Goal: Information Seeking & Learning: Learn about a topic

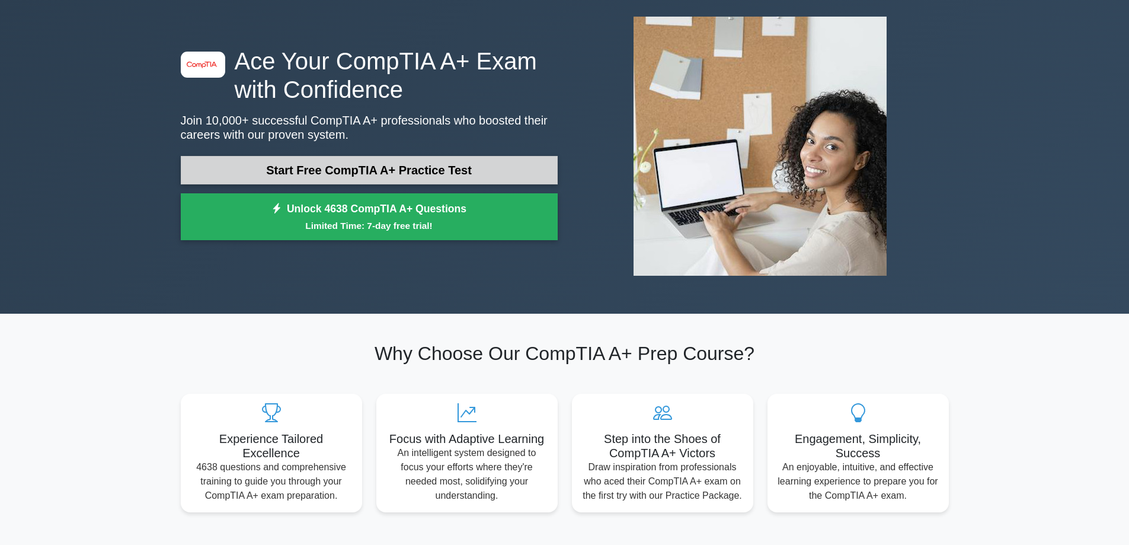
click at [363, 169] on link "Start Free CompTIA A+ Practice Test" at bounding box center [369, 170] width 377 height 28
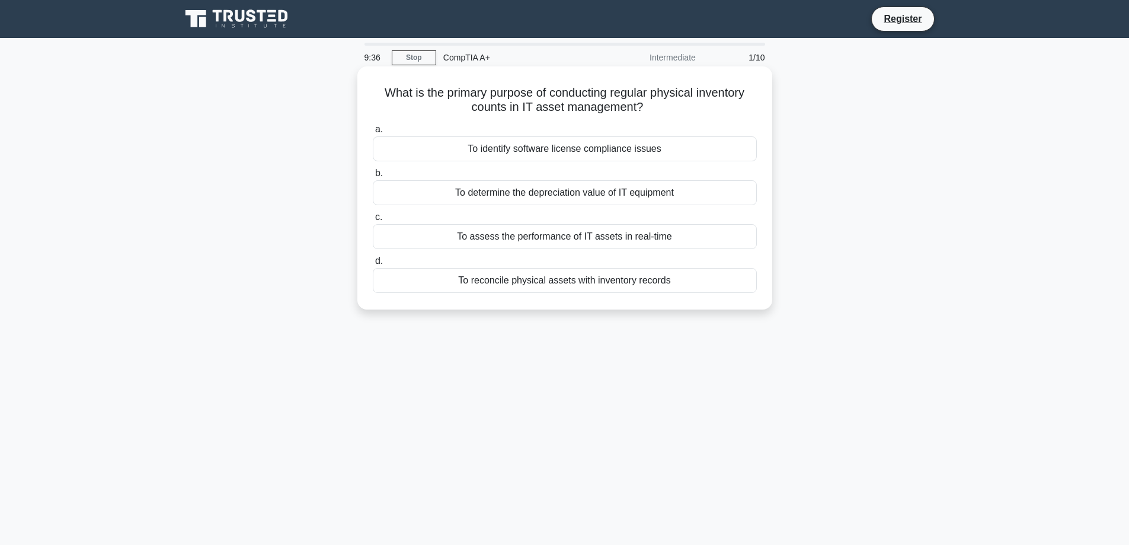
drag, startPoint x: 499, startPoint y: 94, endPoint x: 670, endPoint y: 108, distance: 170.6
click at [662, 108] on h5 "What is the primary purpose of conducting regular physical inventory counts in …" at bounding box center [565, 100] width 386 height 30
click at [530, 280] on div "To reconcile physical assets with inventory records" at bounding box center [565, 280] width 384 height 25
click at [373, 265] on input "d. To reconcile physical assets with inventory records" at bounding box center [373, 261] width 0 height 8
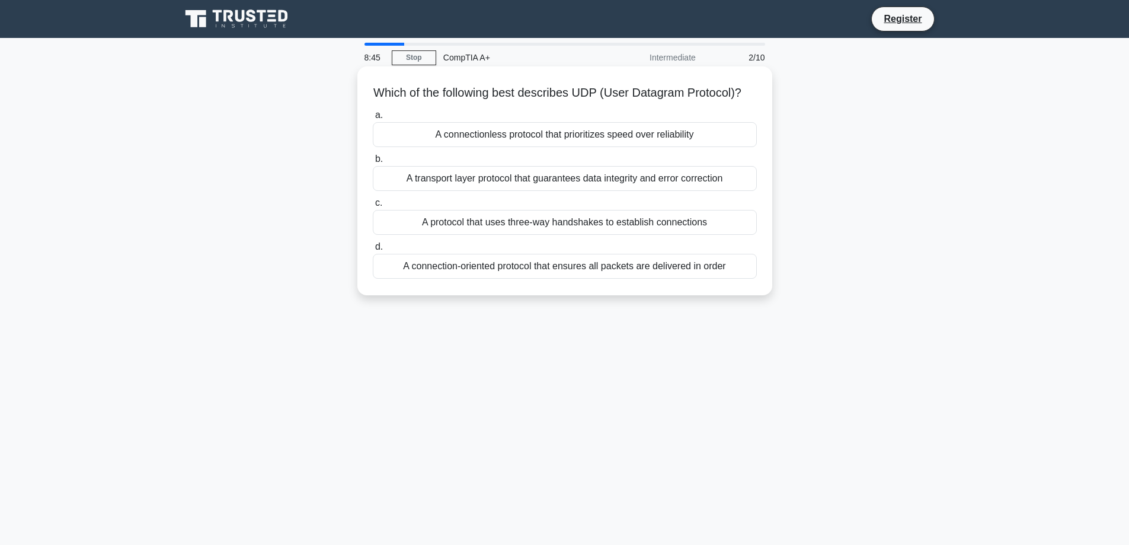
click at [520, 147] on div "A connectionless protocol that prioritizes speed over reliability" at bounding box center [565, 134] width 384 height 25
click at [373, 119] on input "a. A connectionless protocol that prioritizes speed over reliability" at bounding box center [373, 115] width 0 height 8
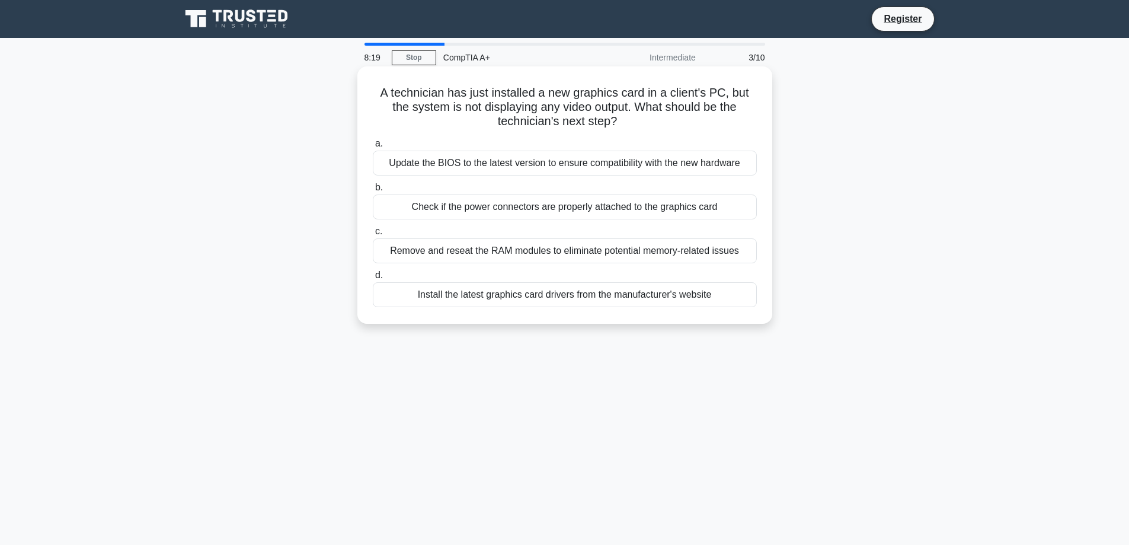
click at [465, 210] on div "Check if the power connectors are properly attached to the graphics card" at bounding box center [565, 206] width 384 height 25
click at [373, 191] on input "b. Check if the power connectors are properly attached to the graphics card" at bounding box center [373, 188] width 0 height 8
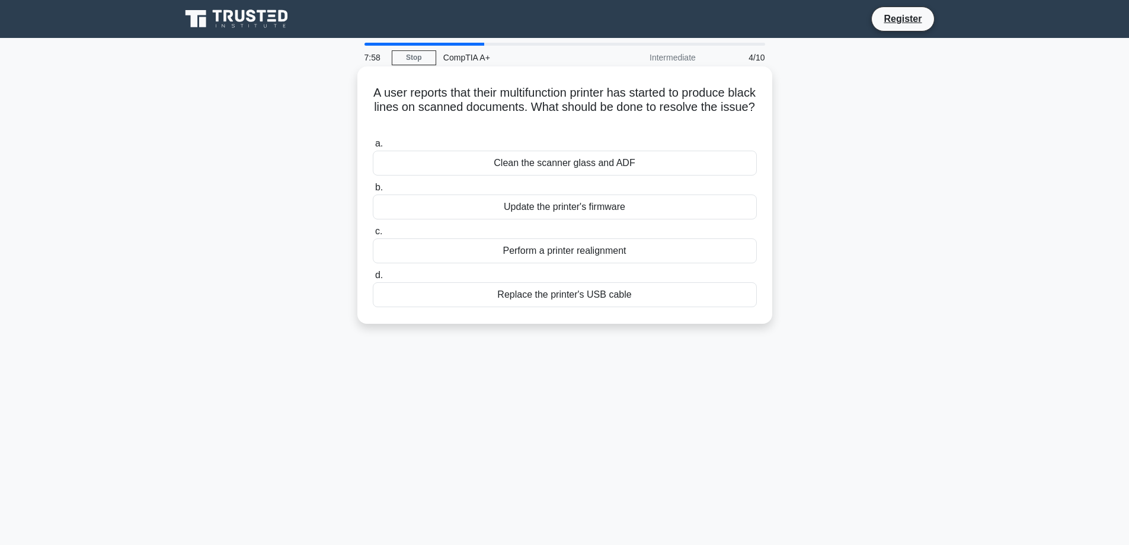
click at [523, 162] on div "Clean the scanner glass and ADF" at bounding box center [565, 162] width 384 height 25
click at [373, 148] on input "a. Clean the scanner glass and ADF" at bounding box center [373, 144] width 0 height 8
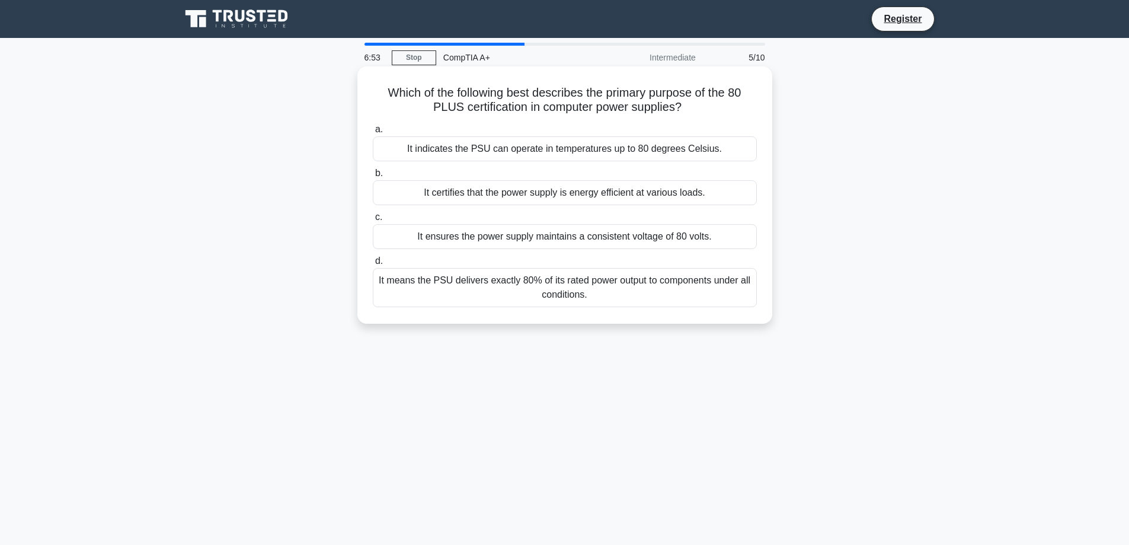
click at [571, 193] on div "It certifies that the power supply is energy efficient at various loads." at bounding box center [565, 192] width 384 height 25
click at [373, 177] on input "b. It certifies that the power supply is energy efficient at various loads." at bounding box center [373, 173] width 0 height 8
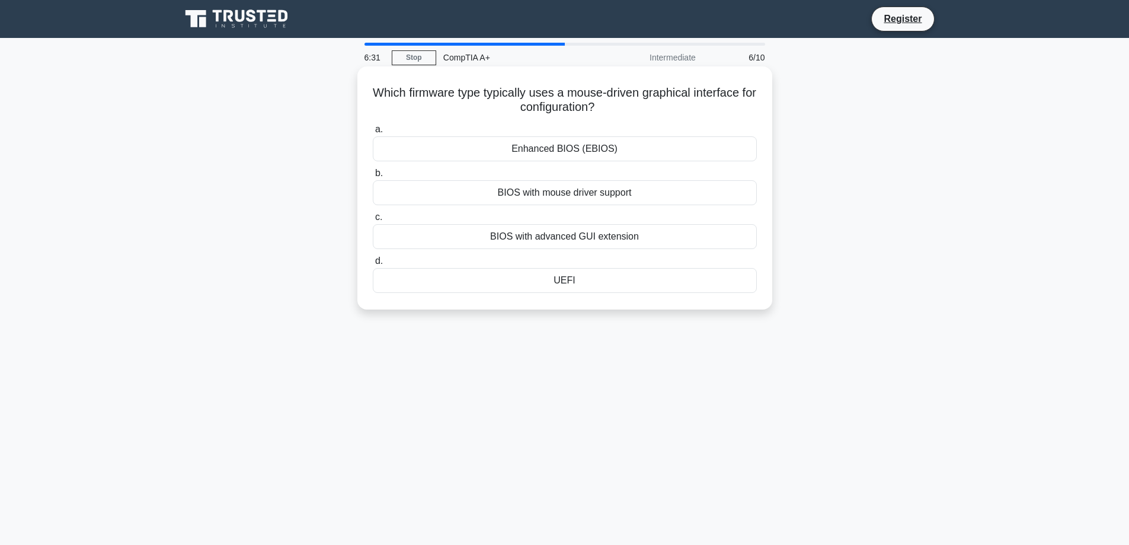
click at [566, 282] on div "UEFI" at bounding box center [565, 280] width 384 height 25
click at [373, 265] on input "d. UEFI" at bounding box center [373, 261] width 0 height 8
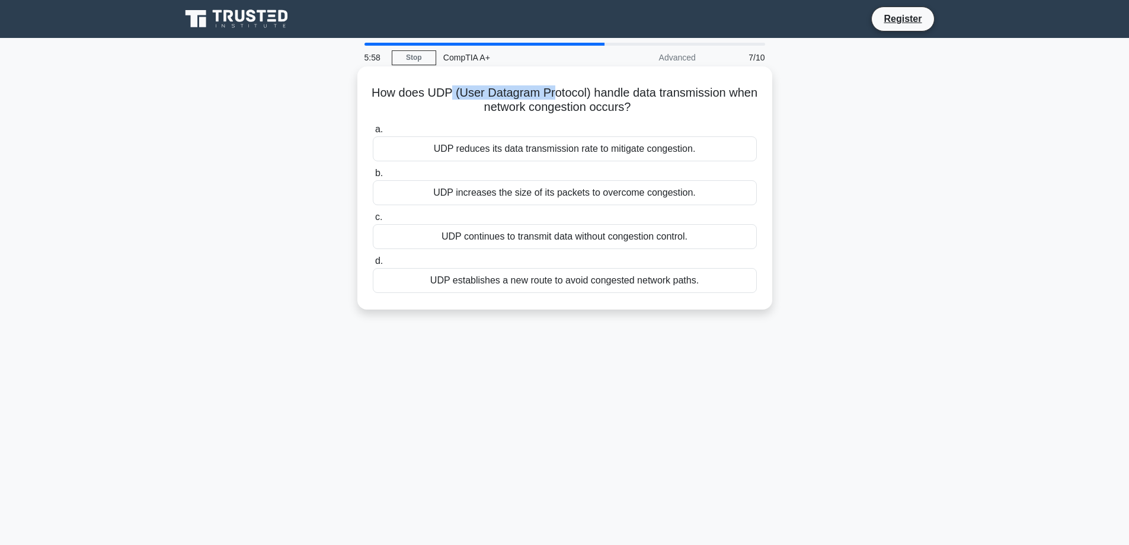
drag, startPoint x: 467, startPoint y: 94, endPoint x: 611, endPoint y: 104, distance: 144.3
click at [578, 92] on h5 "How does UDP (User Datagram Protocol) handle data transmission when network con…" at bounding box center [565, 100] width 386 height 30
click at [584, 239] on div "UDP continues to transmit data without congestion control." at bounding box center [565, 236] width 384 height 25
click at [373, 221] on input "c. UDP continues to transmit data without congestion control." at bounding box center [373, 217] width 0 height 8
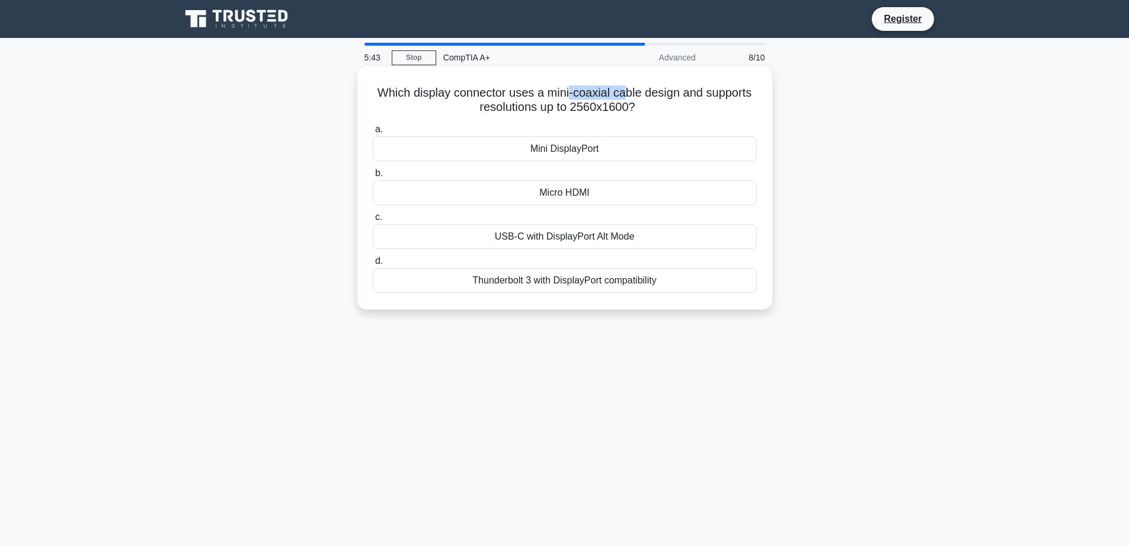
drag, startPoint x: 569, startPoint y: 93, endPoint x: 625, endPoint y: 92, distance: 55.7
click at [625, 92] on h5 "Which display connector uses a mini-coaxial cable design and supports resolutio…" at bounding box center [565, 100] width 386 height 30
drag, startPoint x: 518, startPoint y: 105, endPoint x: 667, endPoint y: 113, distance: 148.9
click at [667, 113] on h5 "Which display connector uses a mini-coaxial cable design and supports resolutio…" at bounding box center [565, 100] width 386 height 30
click at [661, 122] on div "a. Mini DisplayPort b. Micro HDMI c. d." at bounding box center [565, 207] width 398 height 175
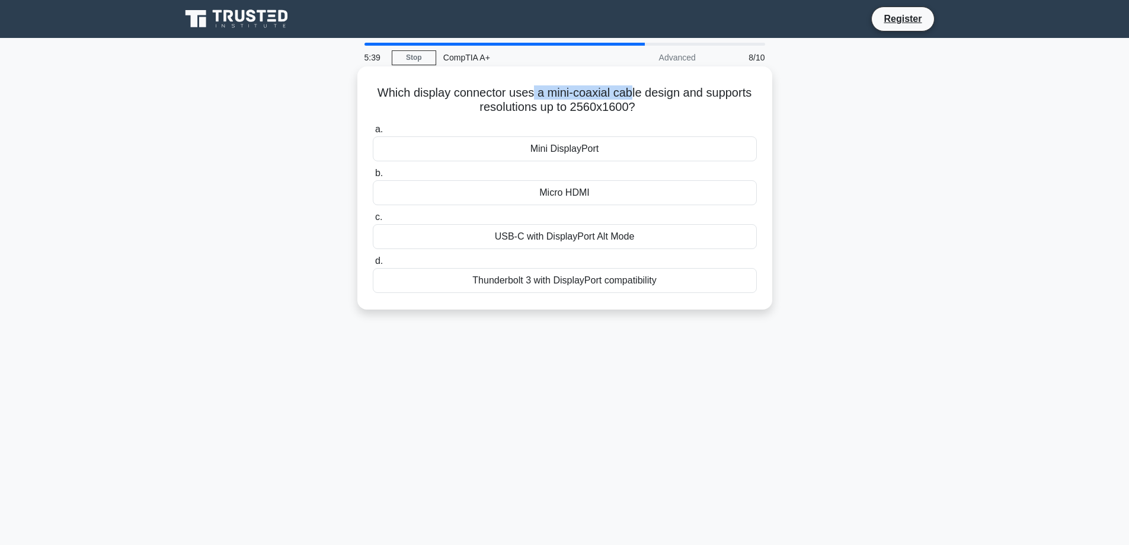
drag, startPoint x: 630, startPoint y: 97, endPoint x: 533, endPoint y: 97, distance: 97.2
click at [533, 97] on h5 "Which display connector uses a mini-coaxial cable design and supports resolutio…" at bounding box center [565, 100] width 386 height 30
click at [692, 108] on h5 "Which display connector uses a mini-coaxial cable design and supports resolutio…" at bounding box center [565, 100] width 386 height 30
drag, startPoint x: 573, startPoint y: 104, endPoint x: 645, endPoint y: 111, distance: 72.6
click at [645, 111] on h5 "Which display connector uses a mini-coaxial cable design and supports resolutio…" at bounding box center [565, 100] width 386 height 30
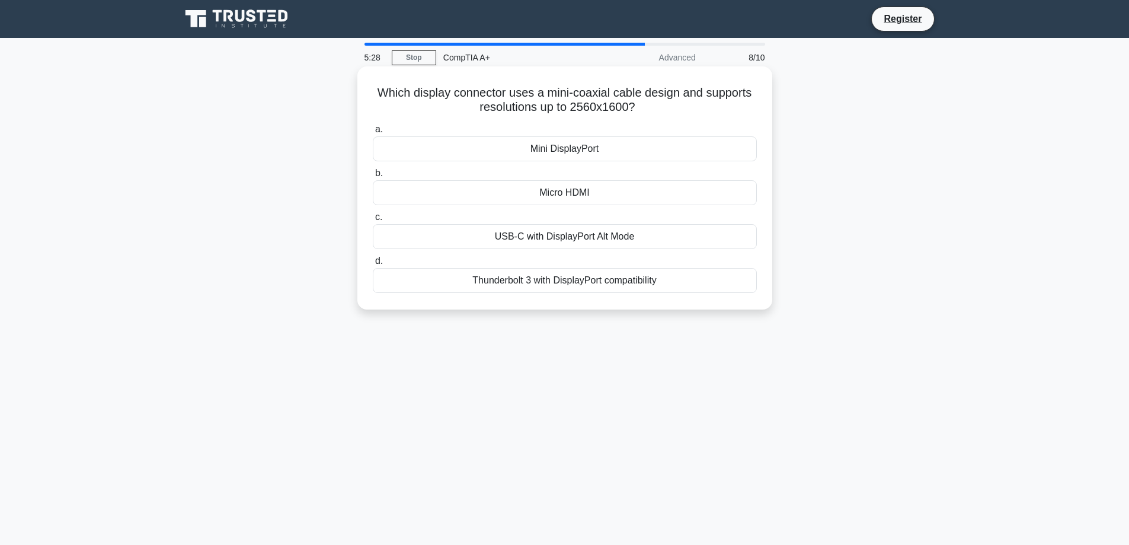
click at [645, 108] on icon ".spinner_0XTQ{transform-origin:center;animation:spinner_y6GP .75s linear infini…" at bounding box center [642, 108] width 14 height 14
drag, startPoint x: 559, startPoint y: 95, endPoint x: 678, endPoint y: 97, distance: 119.7
click at [678, 97] on h5 "Which display connector uses a mini-coaxial cable design and supports resolutio…" at bounding box center [565, 100] width 386 height 30
click at [470, 120] on div "a. Mini DisplayPort b. Micro HDMI c. d." at bounding box center [565, 207] width 398 height 175
click at [584, 150] on div "Mini DisplayPort" at bounding box center [565, 148] width 384 height 25
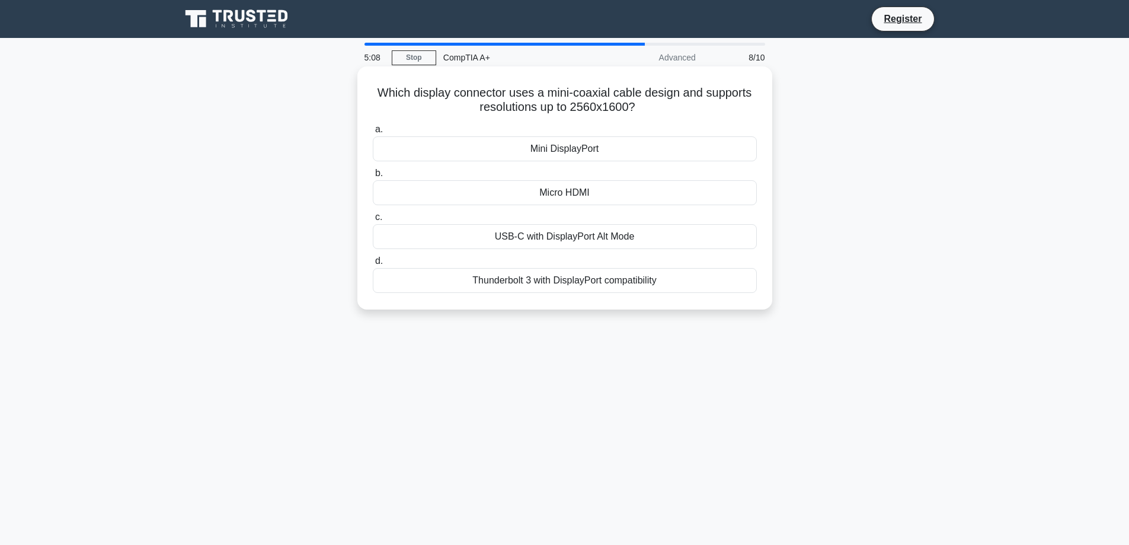
click at [373, 133] on input "a. Mini DisplayPort" at bounding box center [373, 130] width 0 height 8
click at [548, 150] on div "Individual pixel control" at bounding box center [565, 148] width 384 height 25
click at [373, 133] on input "a. Individual pixel control" at bounding box center [373, 130] width 0 height 8
click at [562, 292] on div "Selective light emission" at bounding box center [565, 280] width 384 height 25
click at [564, 278] on div "Selective light emission" at bounding box center [565, 280] width 384 height 25
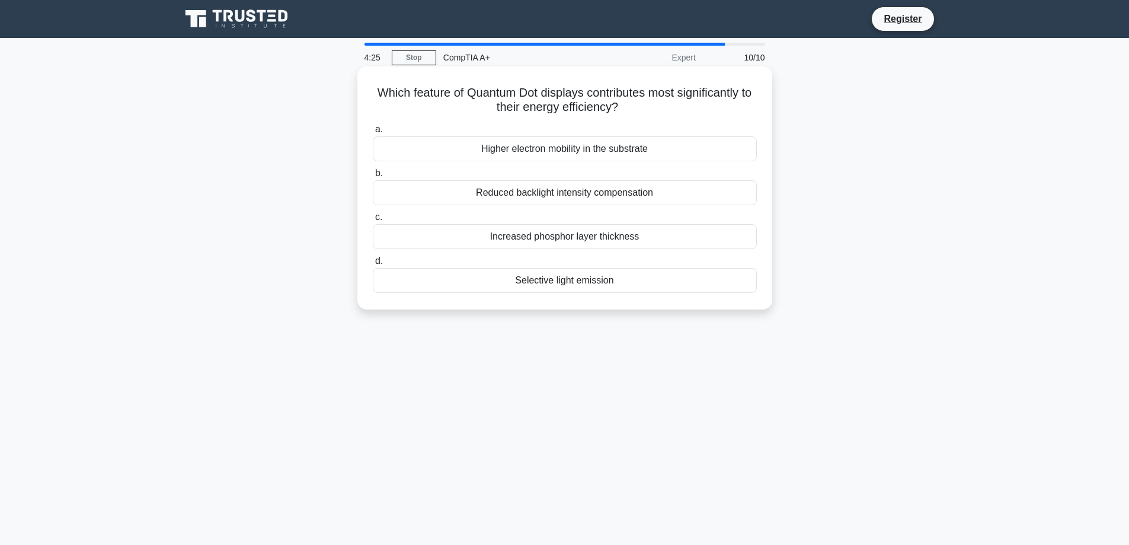
click at [373, 265] on input "d. Selective light emission" at bounding box center [373, 261] width 0 height 8
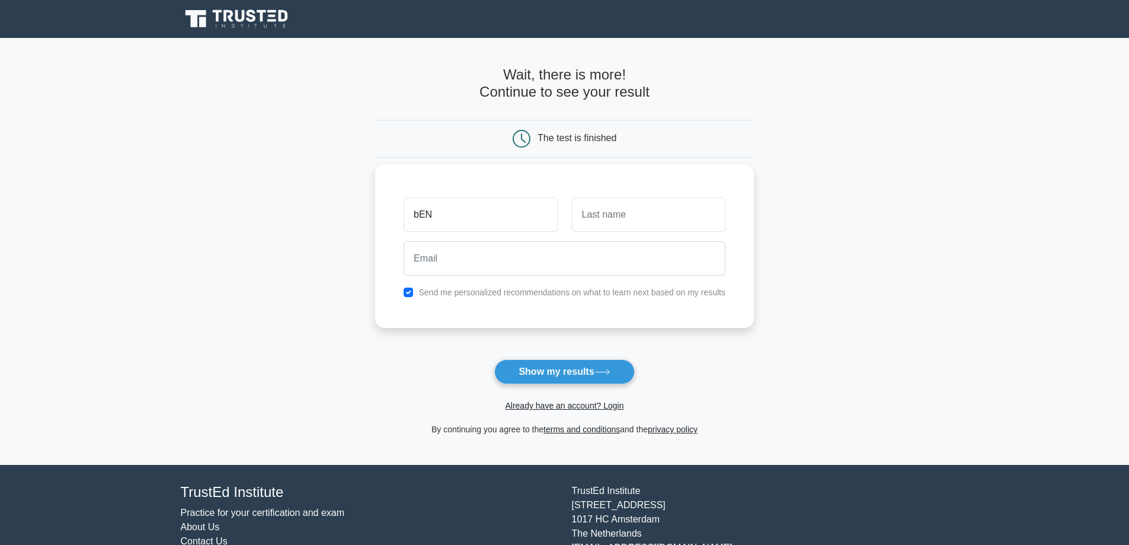
type input "bEN"
type input "mIJ"
click at [495, 270] on input "email" at bounding box center [565, 258] width 322 height 34
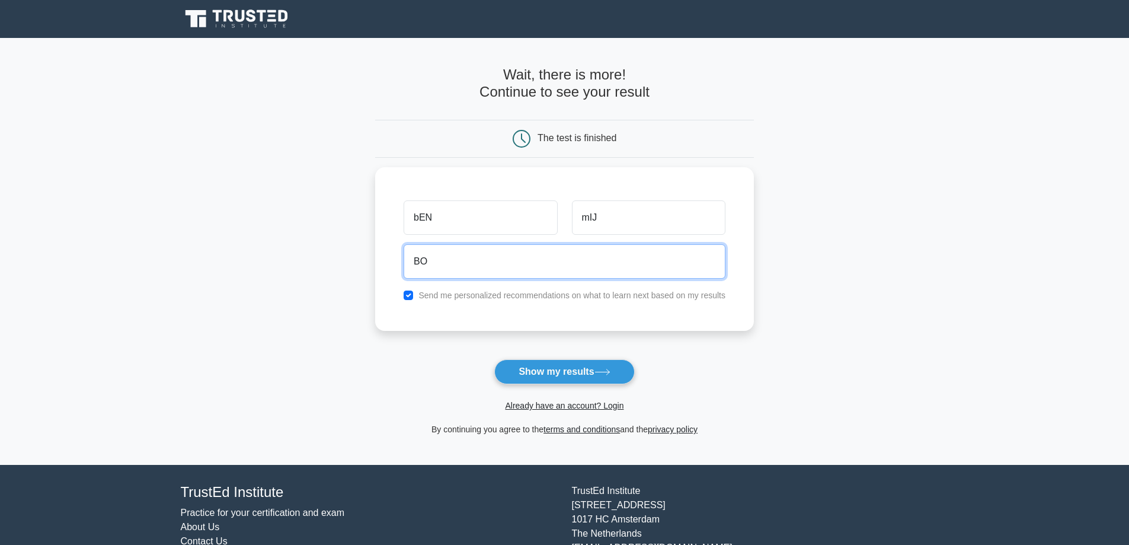
type input "B"
drag, startPoint x: 455, startPoint y: 264, endPoint x: 388, endPoint y: 266, distance: 67.6
click at [388, 266] on div "bEN mIJ bonjamon Send me personalized recommendations on what to learn next bas…" at bounding box center [564, 246] width 379 height 164
paste input "lqlftqqcusjcrlghja@enotj.com"
type input "lqlftqqcusjcrlghja@enotj.com"
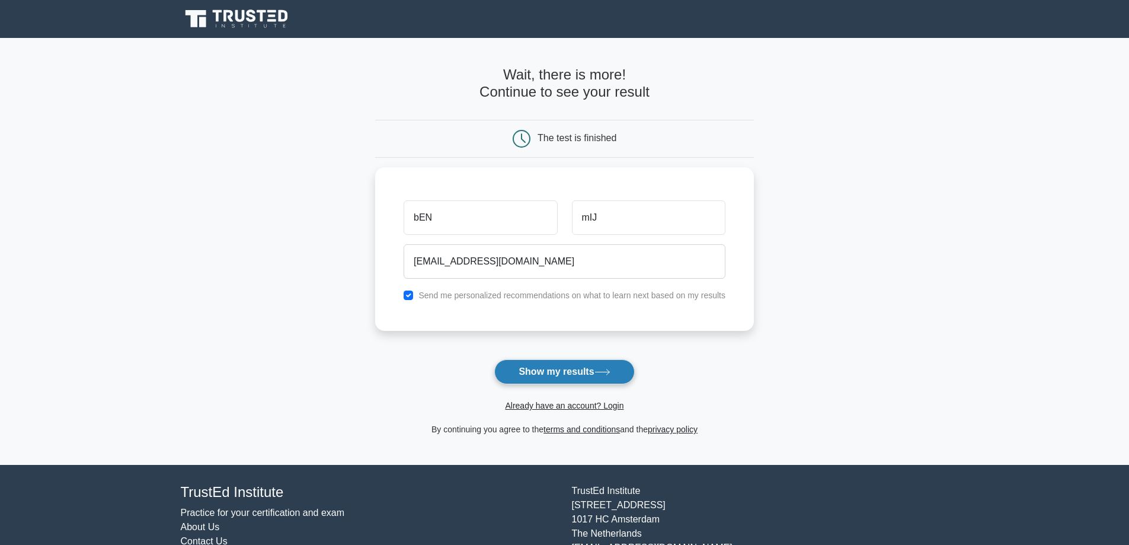
click at [550, 372] on button "Show my results" at bounding box center [564, 371] width 140 height 25
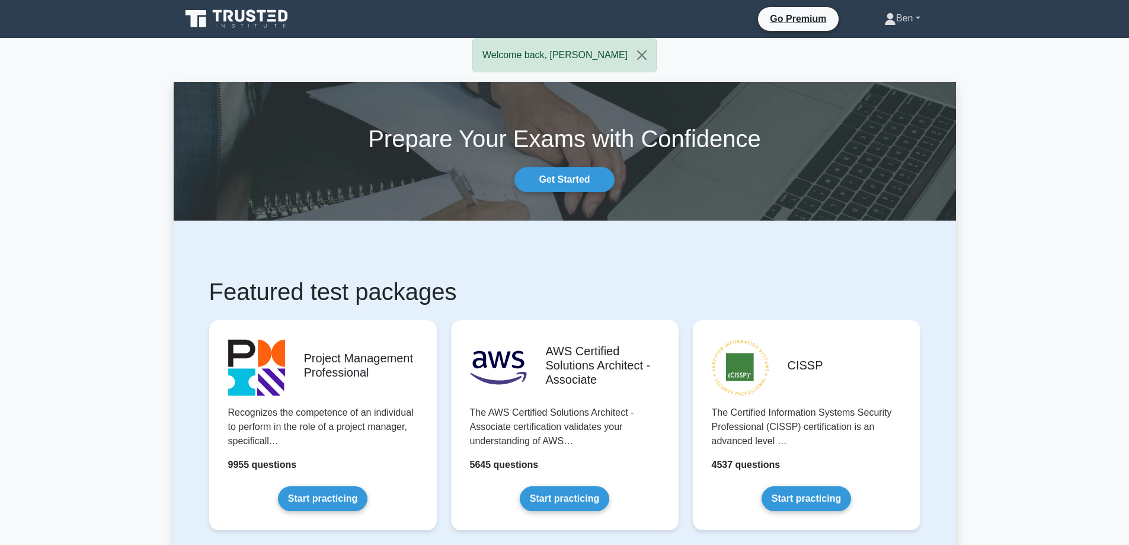
click at [907, 13] on link "Ben" at bounding box center [902, 19] width 93 height 24
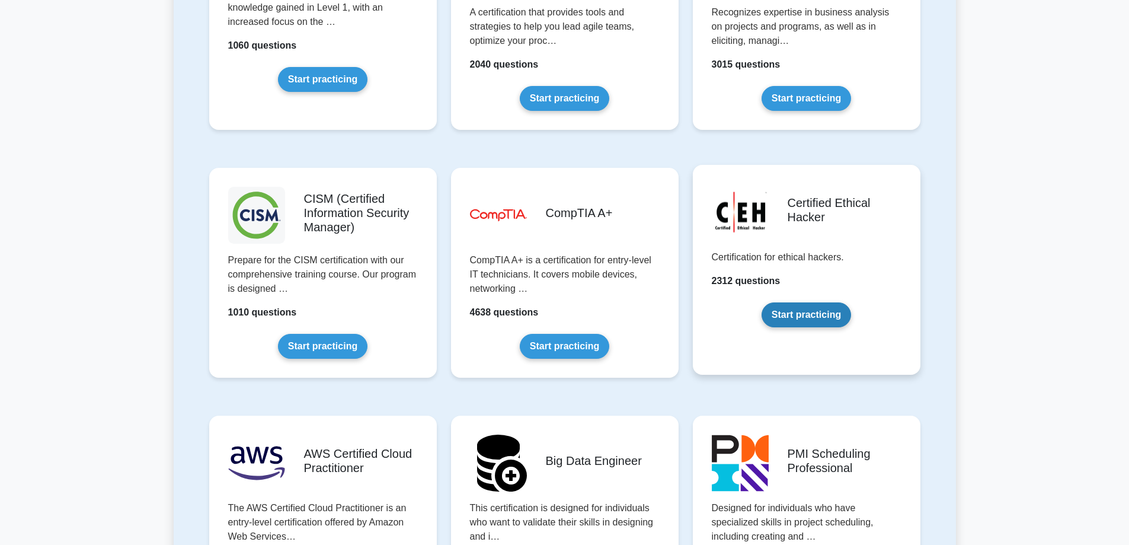
scroll to position [1659, 0]
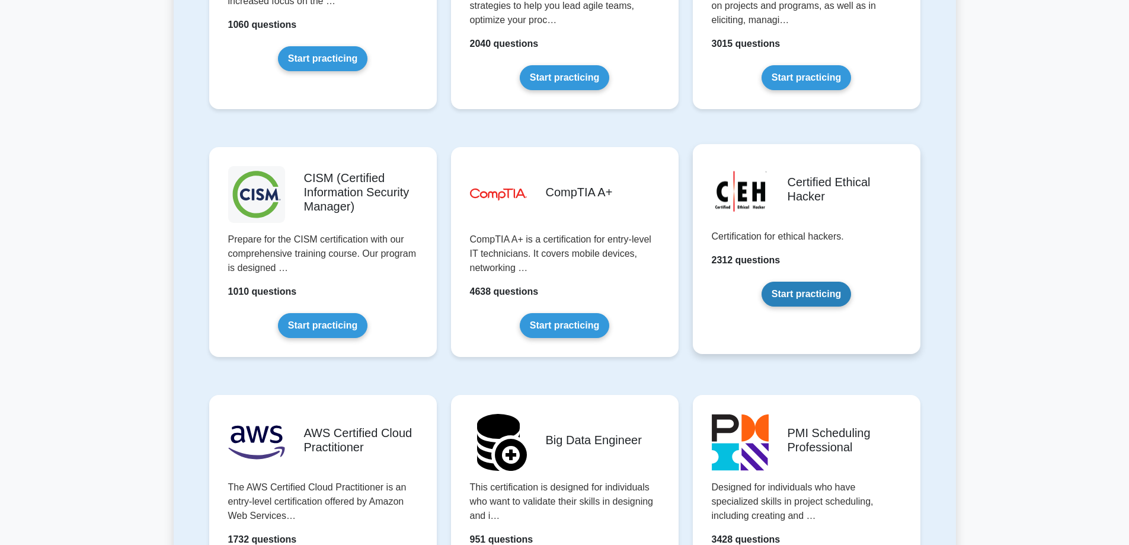
click at [816, 291] on link "Start practicing" at bounding box center [805, 293] width 89 height 25
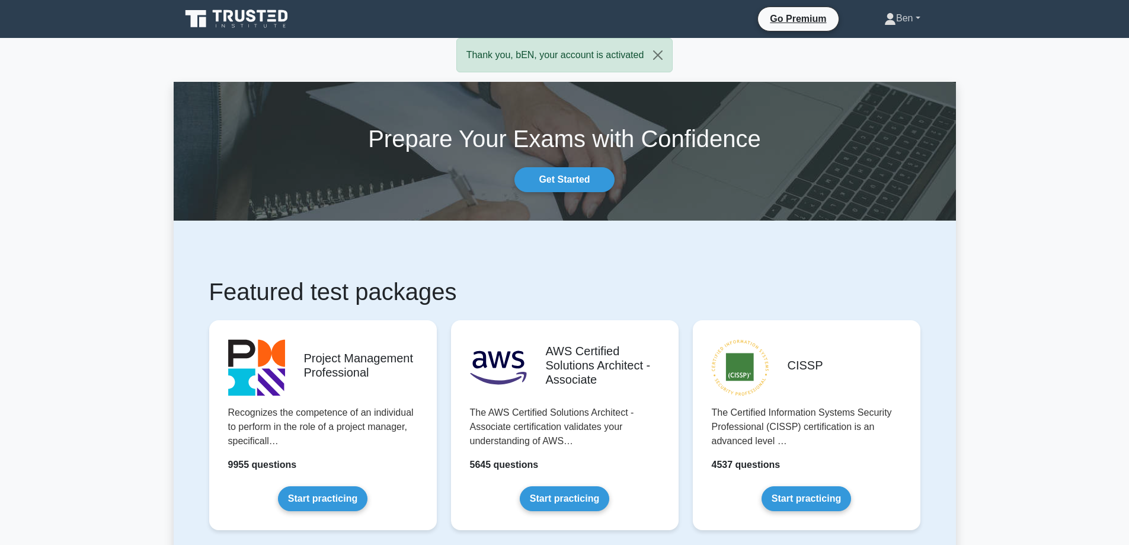
click at [911, 21] on link "Ben" at bounding box center [902, 19] width 93 height 24
click at [885, 42] on link "Profile" at bounding box center [903, 46] width 94 height 19
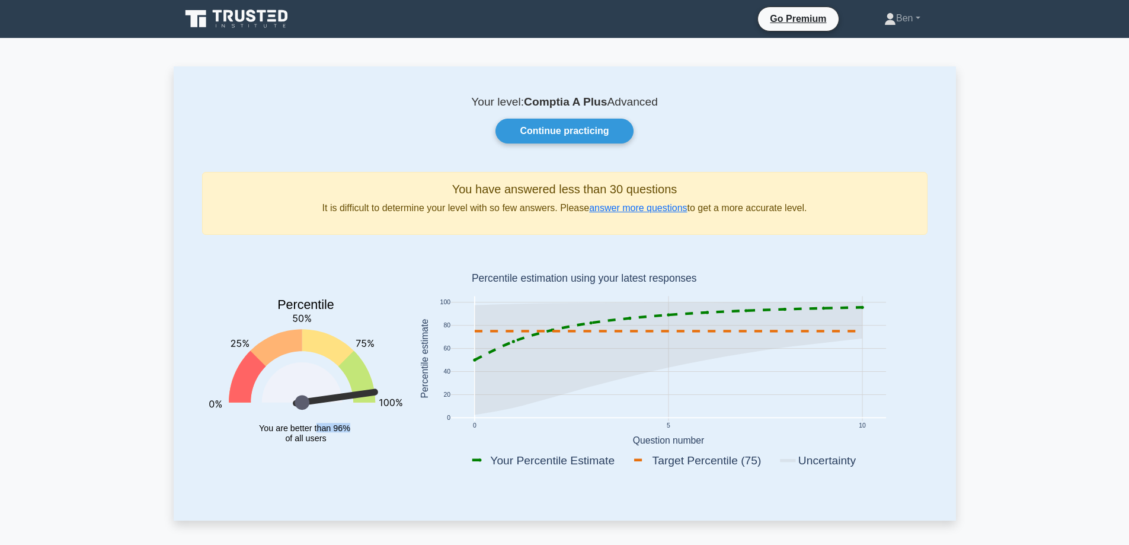
drag, startPoint x: 350, startPoint y: 428, endPoint x: 313, endPoint y: 418, distance: 37.4
click at [314, 419] on icon "Percentile You are better than 96% of all users" at bounding box center [305, 360] width 193 height 233
click at [369, 97] on p "Your level: Comptia A Plus Advanced" at bounding box center [564, 102] width 725 height 14
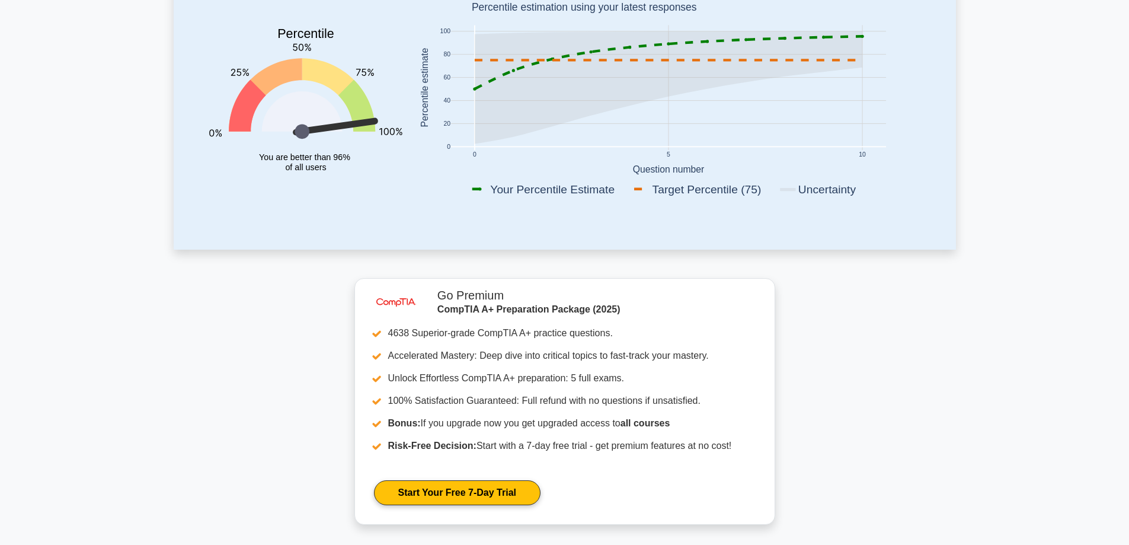
scroll to position [490, 0]
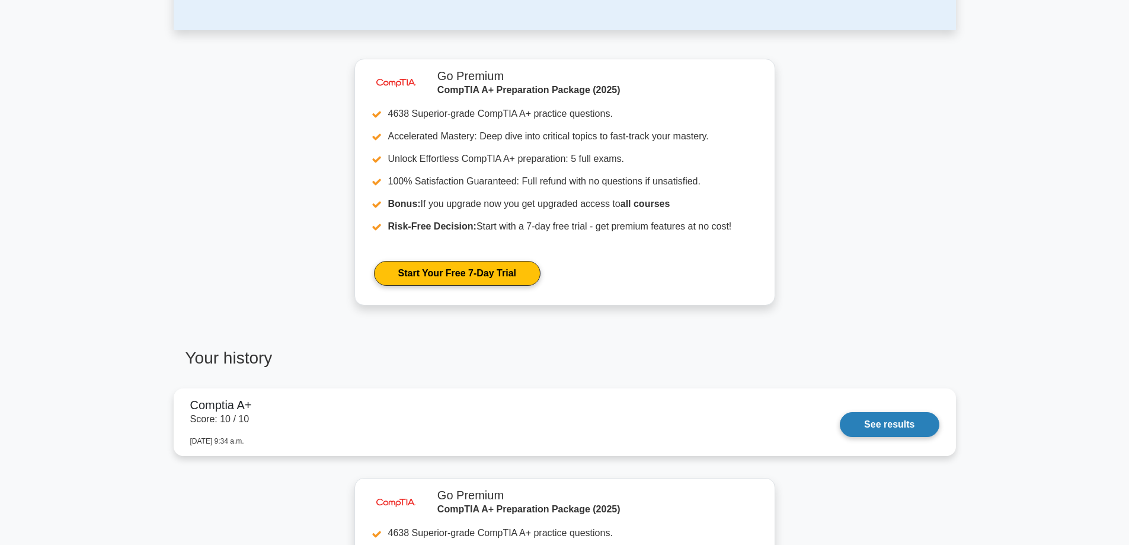
click at [884, 419] on link "See results" at bounding box center [889, 424] width 99 height 25
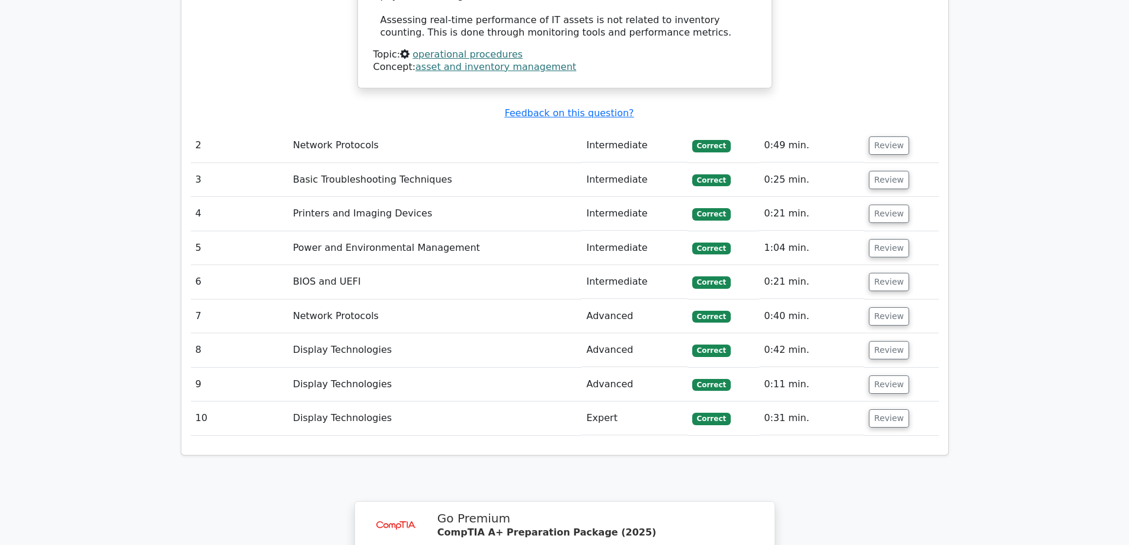
scroll to position [1481, 0]
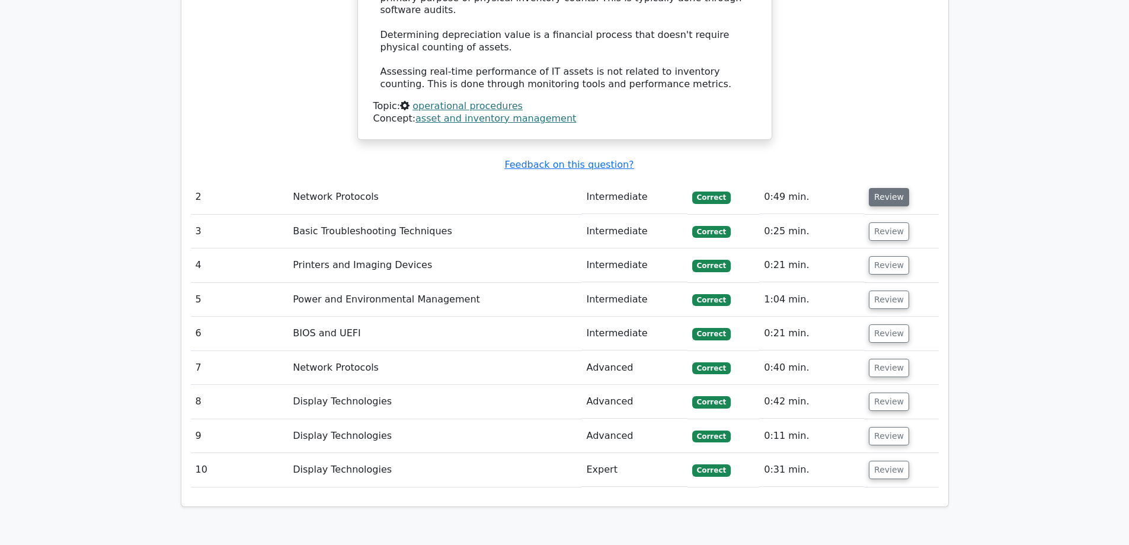
click at [884, 188] on button "Review" at bounding box center [889, 197] width 40 height 18
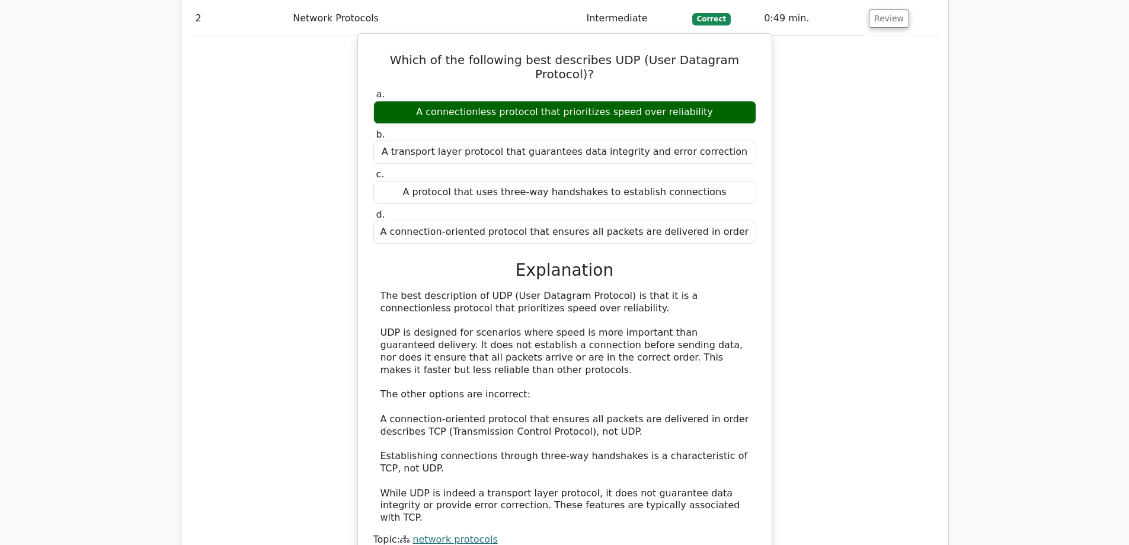
scroll to position [1659, 0]
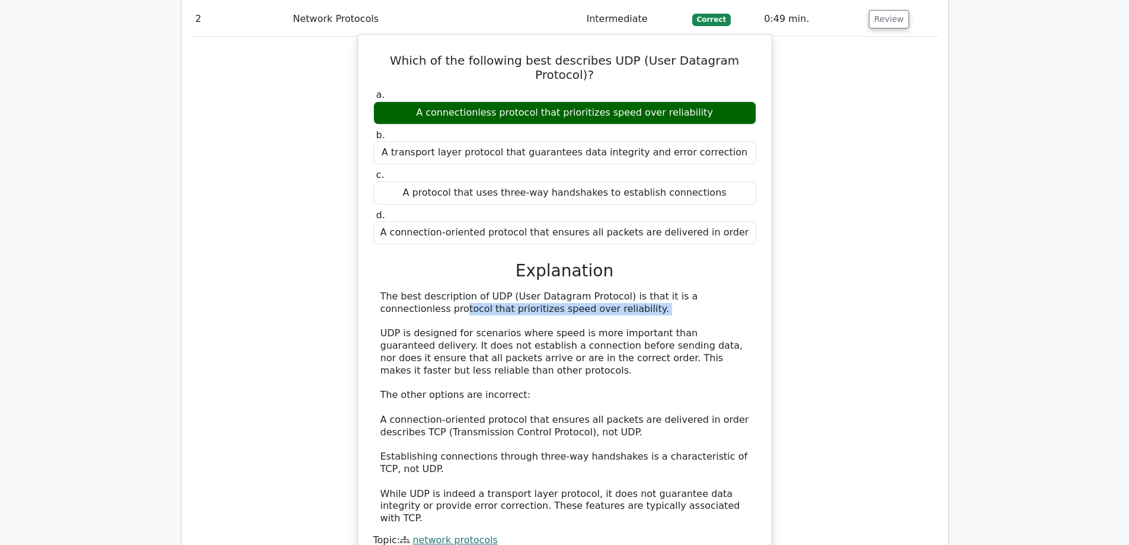
drag, startPoint x: 664, startPoint y: 200, endPoint x: 746, endPoint y: 225, distance: 85.5
click at [746, 290] on div "The best description of UDP (User Datagram Protocol) is that it is a connection…" at bounding box center [564, 407] width 369 height 234
drag, startPoint x: 515, startPoint y: 242, endPoint x: 510, endPoint y: 238, distance: 6.9
click at [513, 290] on div "The best description of UDP (User Datagram Protocol) is that it is a connection…" at bounding box center [564, 407] width 369 height 234
drag, startPoint x: 453, startPoint y: 210, endPoint x: 578, endPoint y: 225, distance: 125.2
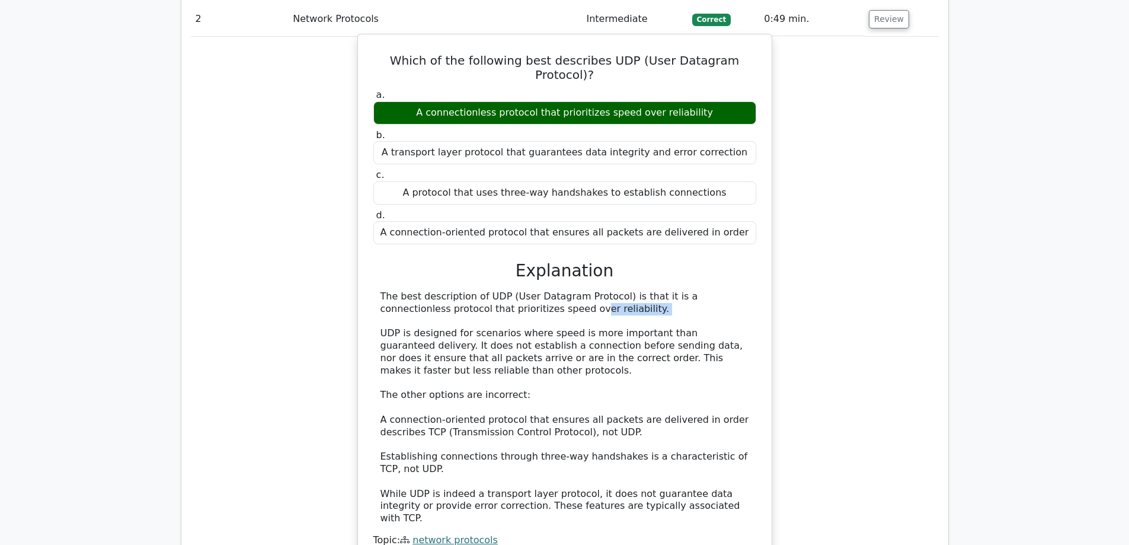
click at [578, 290] on div "The best description of UDP (User Datagram Protocol) is that it is a connection…" at bounding box center [564, 407] width 369 height 234
click at [599, 290] on div "The best description of UDP (User Datagram Protocol) is that it is a connection…" at bounding box center [564, 407] width 369 height 234
click at [391, 342] on div "The best description of UDP (User Datagram Protocol) is that it is a connection…" at bounding box center [564, 407] width 369 height 234
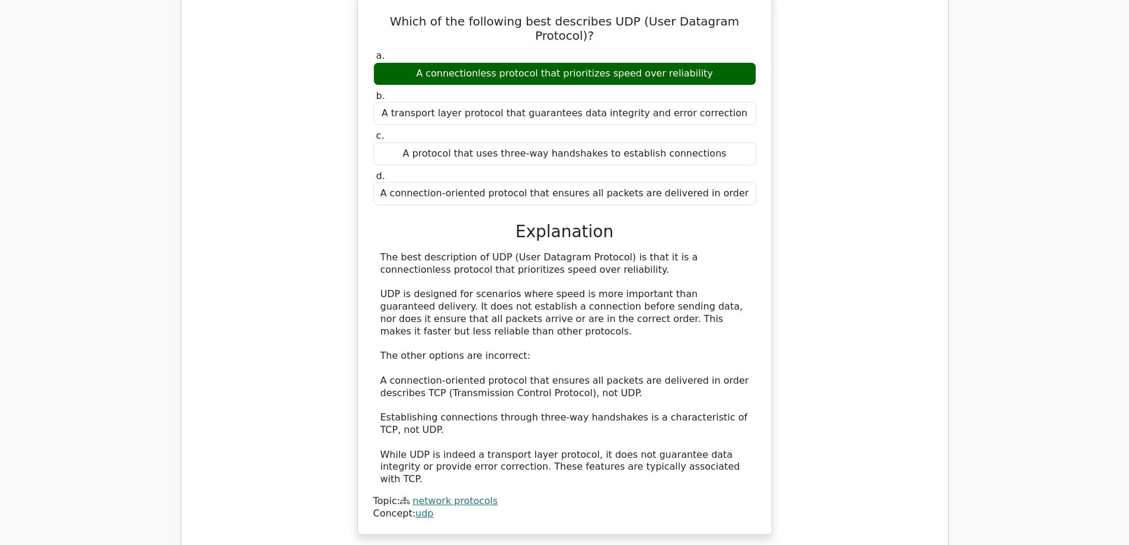
scroll to position [1718, 0]
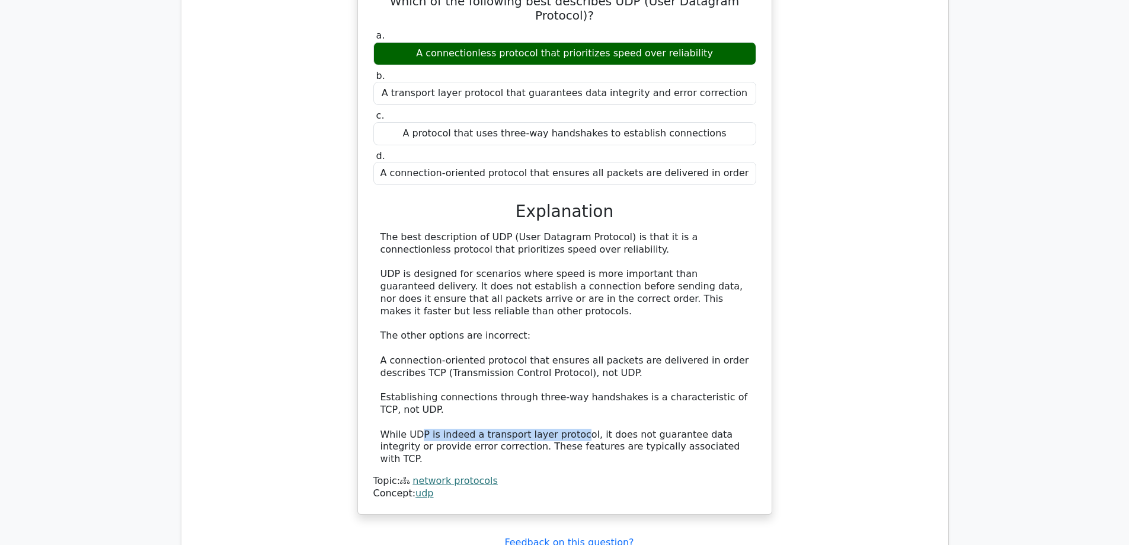
drag, startPoint x: 420, startPoint y: 340, endPoint x: 568, endPoint y: 344, distance: 148.2
click at [568, 344] on div "The best description of UDP (User Datagram Protocol) is that it is a connection…" at bounding box center [564, 348] width 369 height 234
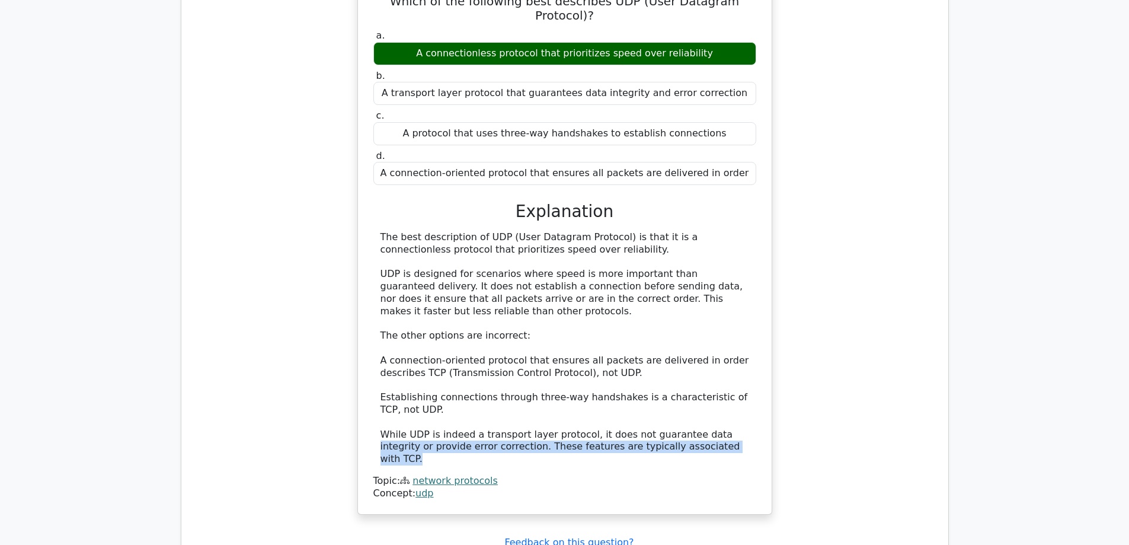
drag, startPoint x: 712, startPoint y: 347, endPoint x: 734, endPoint y: 348, distance: 22.5
click at [734, 348] on div "The best description of UDP (User Datagram Protocol) is that it is a connection…" at bounding box center [564, 348] width 369 height 234
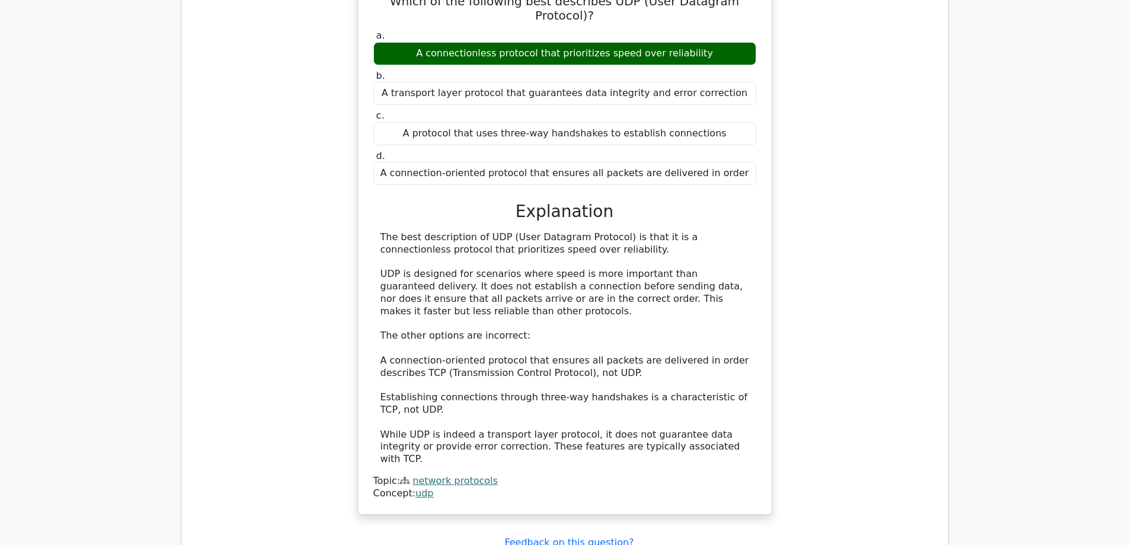
click at [684, 318] on div "The best description of UDP (User Datagram Protocol) is that it is a connection…" at bounding box center [564, 348] width 369 height 234
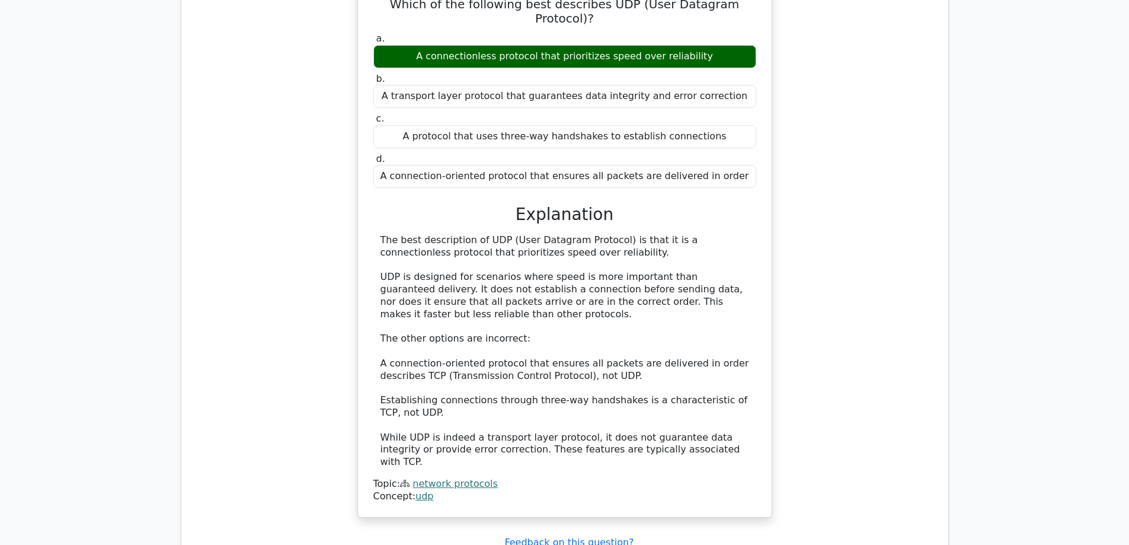
scroll to position [1778, 0]
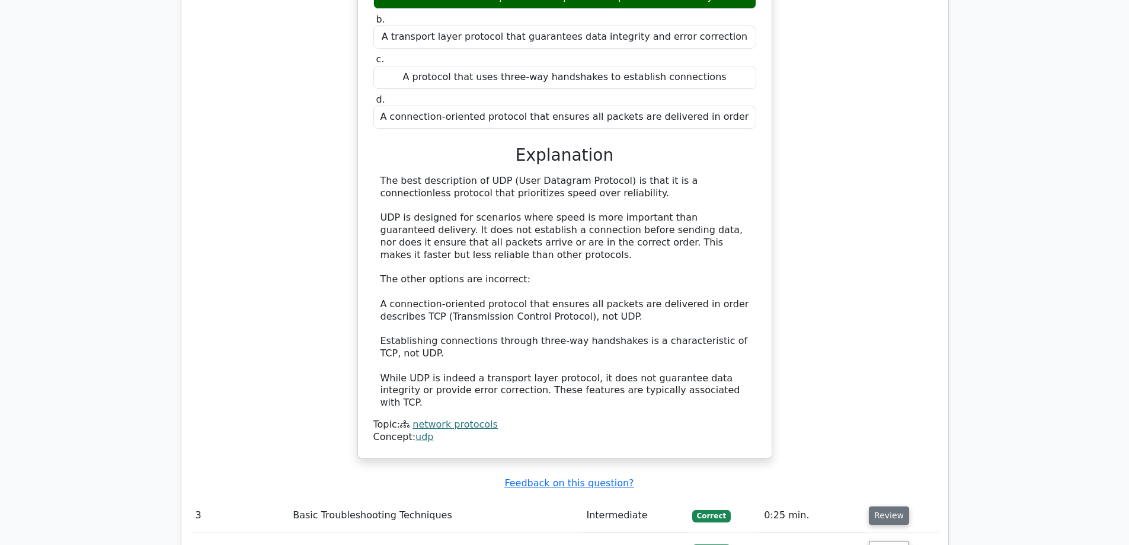
click at [878, 506] on button "Review" at bounding box center [889, 515] width 40 height 18
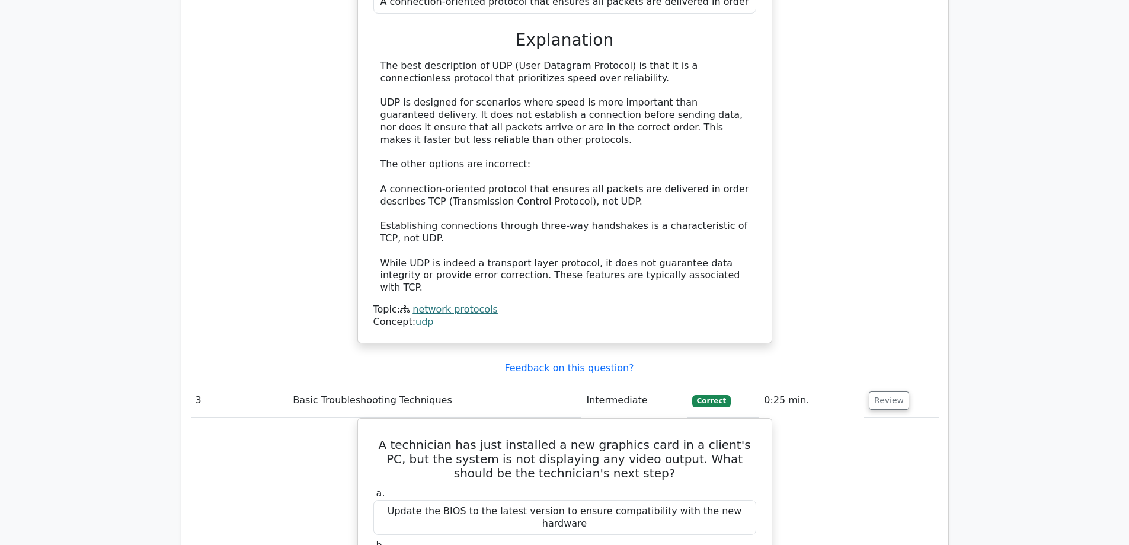
scroll to position [1955, 0]
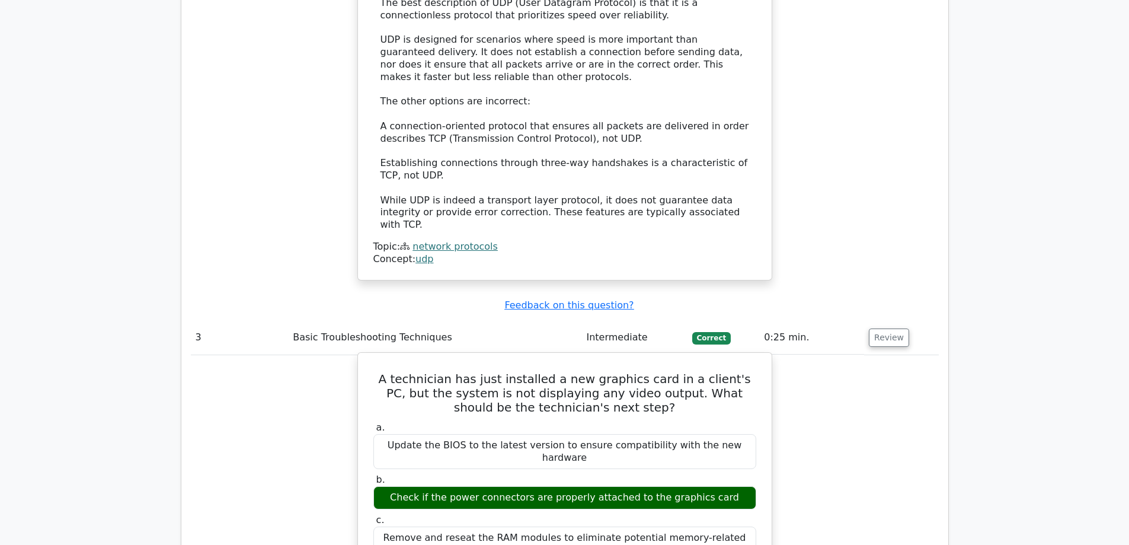
drag, startPoint x: 654, startPoint y: 353, endPoint x: 653, endPoint y: 372, distance: 19.6
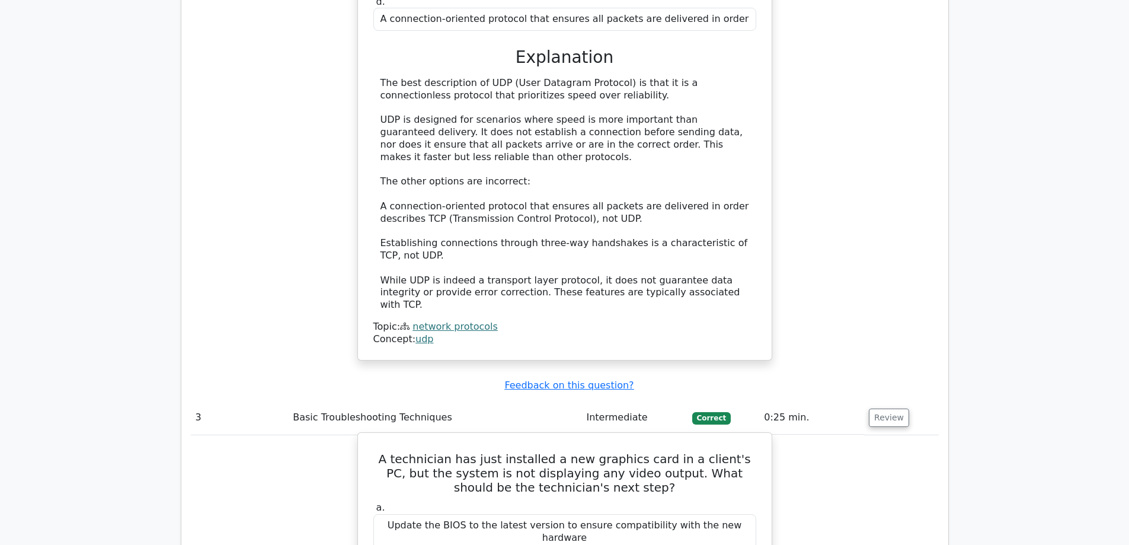
scroll to position [1786, 0]
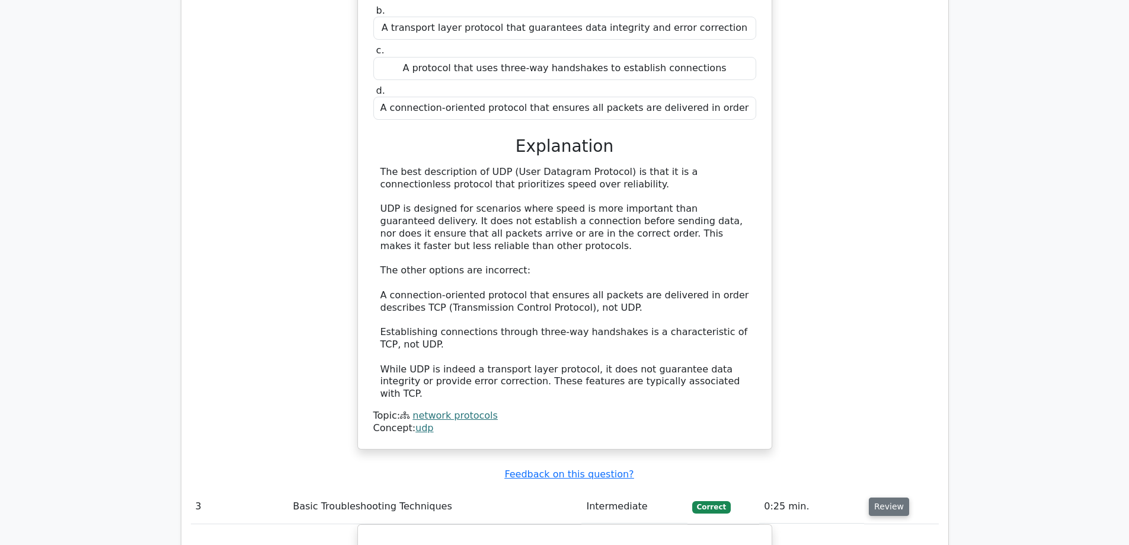
click at [885, 497] on button "Review" at bounding box center [889, 506] width 40 height 18
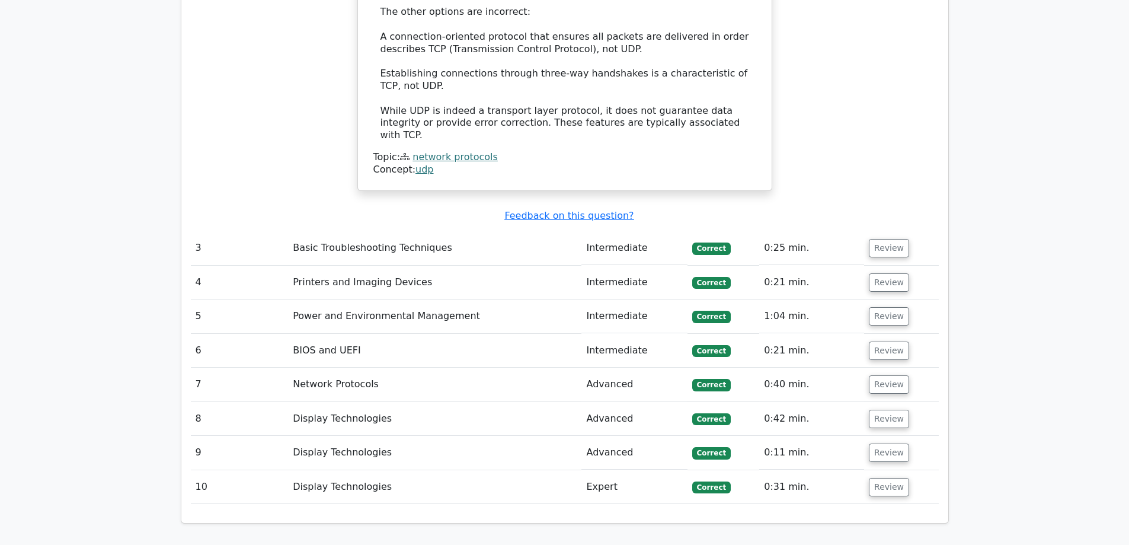
scroll to position [2023, 0]
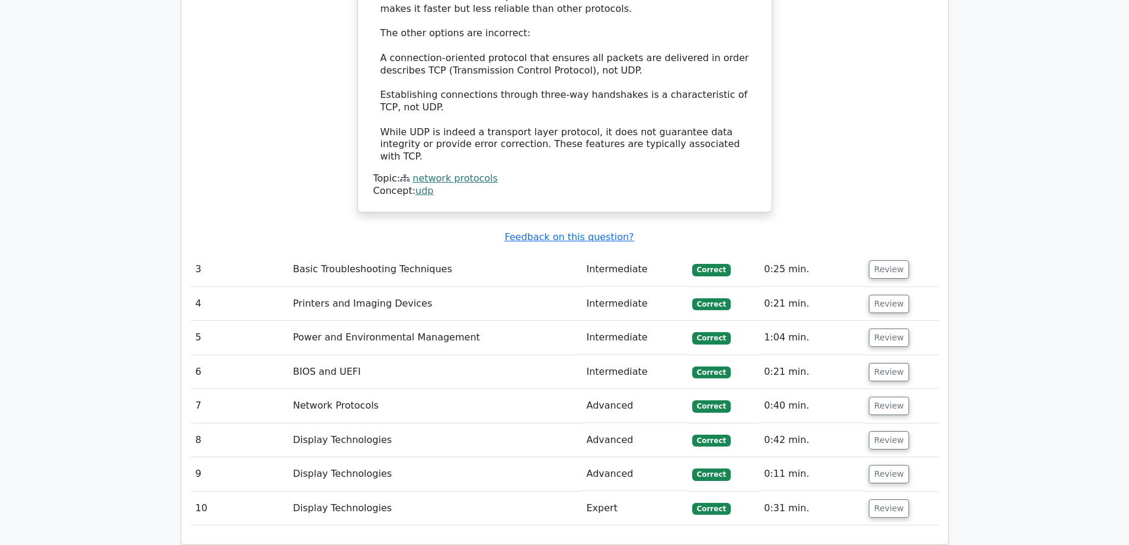
click at [885, 355] on td "Review" at bounding box center [901, 372] width 74 height 34
click at [886, 363] on button "Review" at bounding box center [889, 372] width 40 height 18
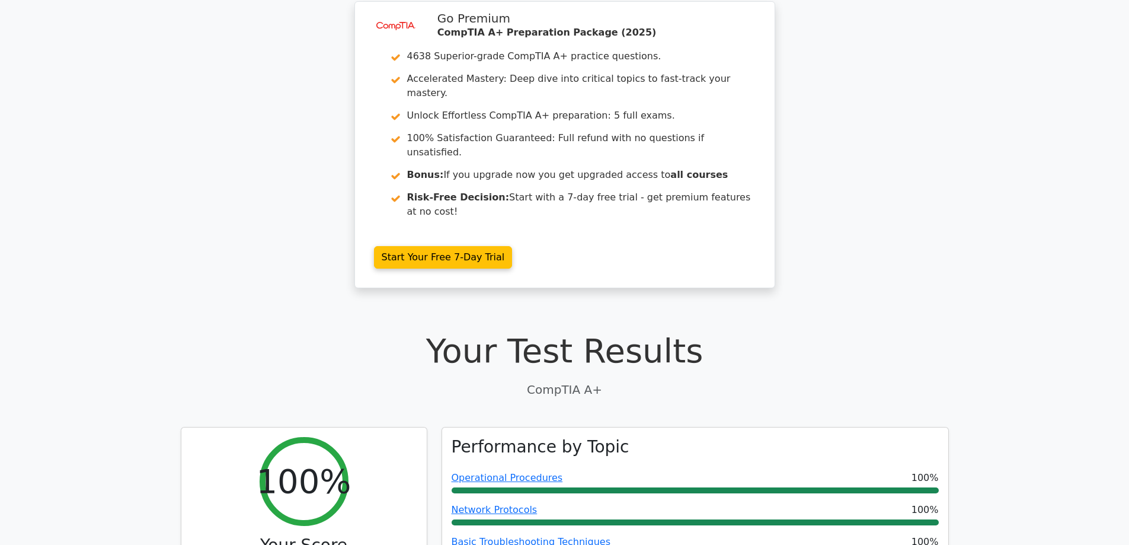
scroll to position [0, 0]
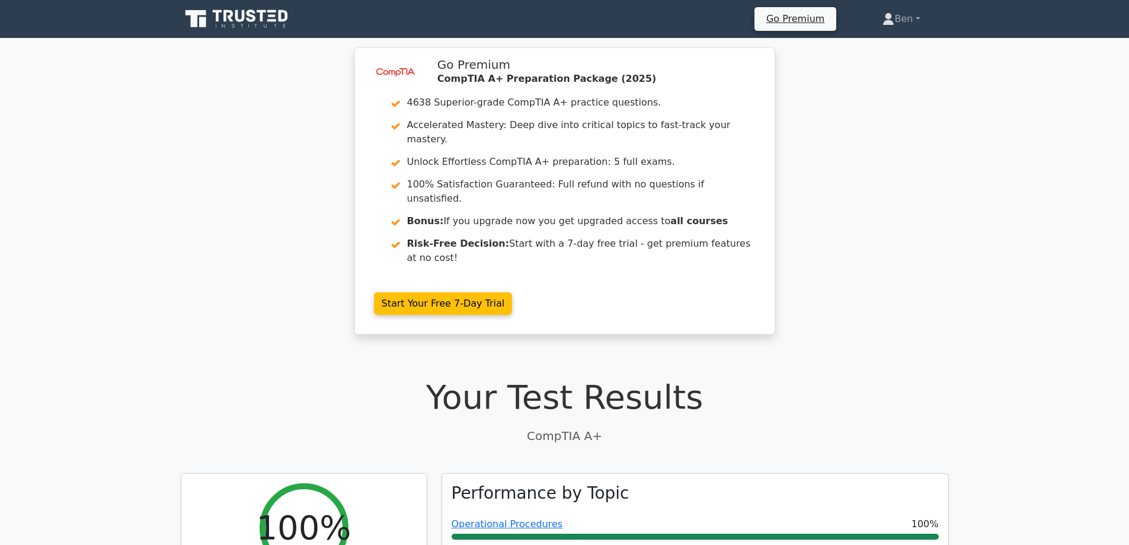
click at [265, 11] on icon at bounding box center [261, 16] width 9 height 12
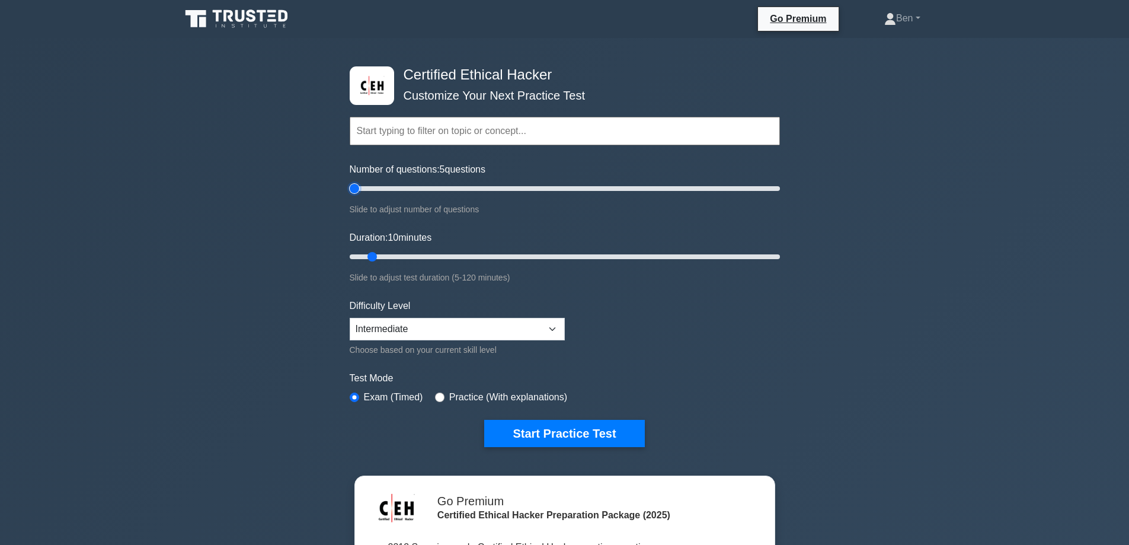
type input "5"
click at [358, 188] on input "Number of questions: 5 questions" at bounding box center [565, 188] width 430 height 14
click at [554, 328] on select "Beginner Intermediate Expert" at bounding box center [457, 329] width 215 height 23
select select "beginner"
click at [350, 318] on select "Beginner Intermediate Expert" at bounding box center [457, 329] width 215 height 23
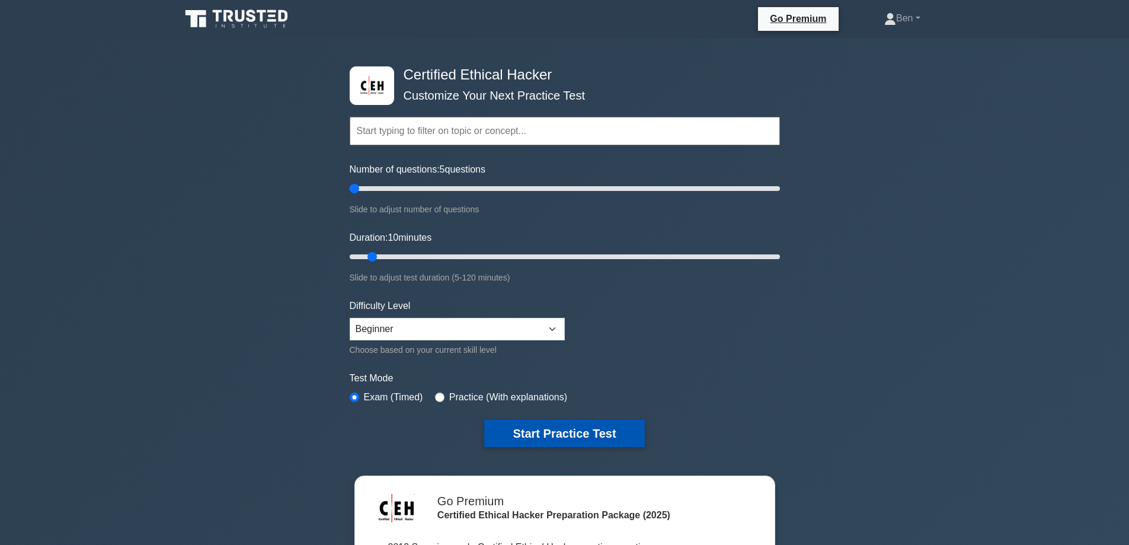
click at [549, 425] on button "Start Practice Test" at bounding box center [564, 432] width 160 height 27
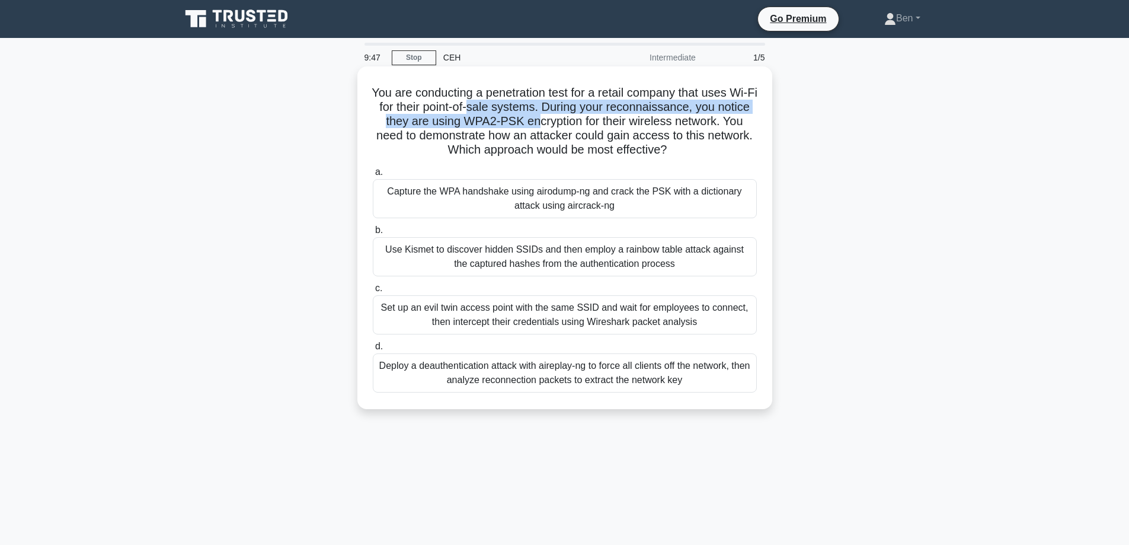
drag, startPoint x: 505, startPoint y: 113, endPoint x: 567, endPoint y: 116, distance: 62.3
click at [567, 116] on h5 "You are conducting a penetration test for a retail company that uses Wi-Fi for …" at bounding box center [565, 121] width 386 height 72
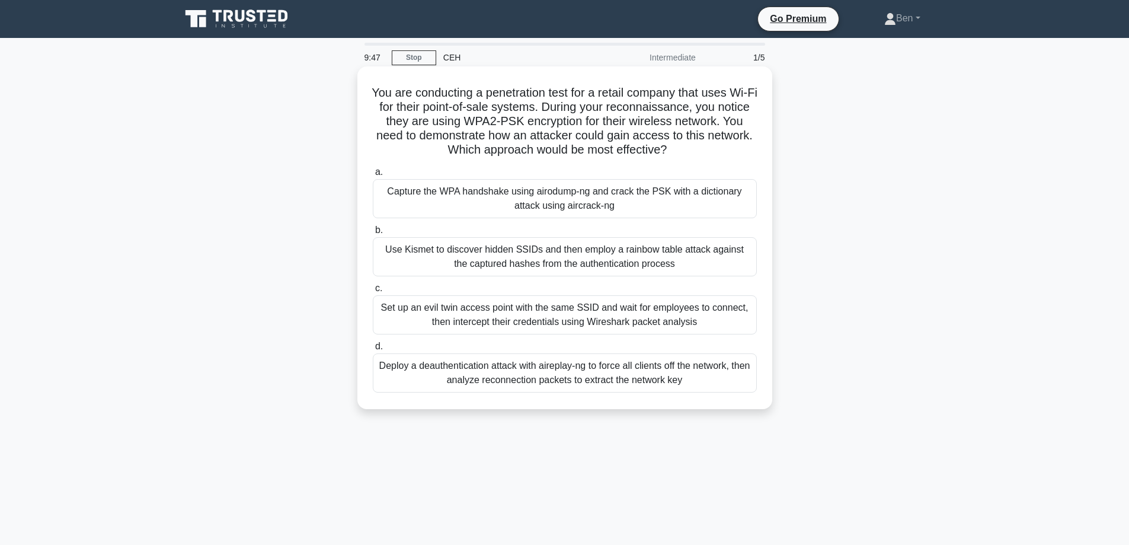
click at [644, 143] on h5 "You are conducting a penetration test for a retail company that uses Wi-Fi for …" at bounding box center [565, 121] width 386 height 72
click at [633, 381] on div "Deploy a deauthentication attack with aireplay-ng to force all clients off the …" at bounding box center [565, 372] width 384 height 39
click at [373, 350] on input "d. Deploy a deauthentication attack with aireplay-ng to force all clients off t…" at bounding box center [373, 346] width 0 height 8
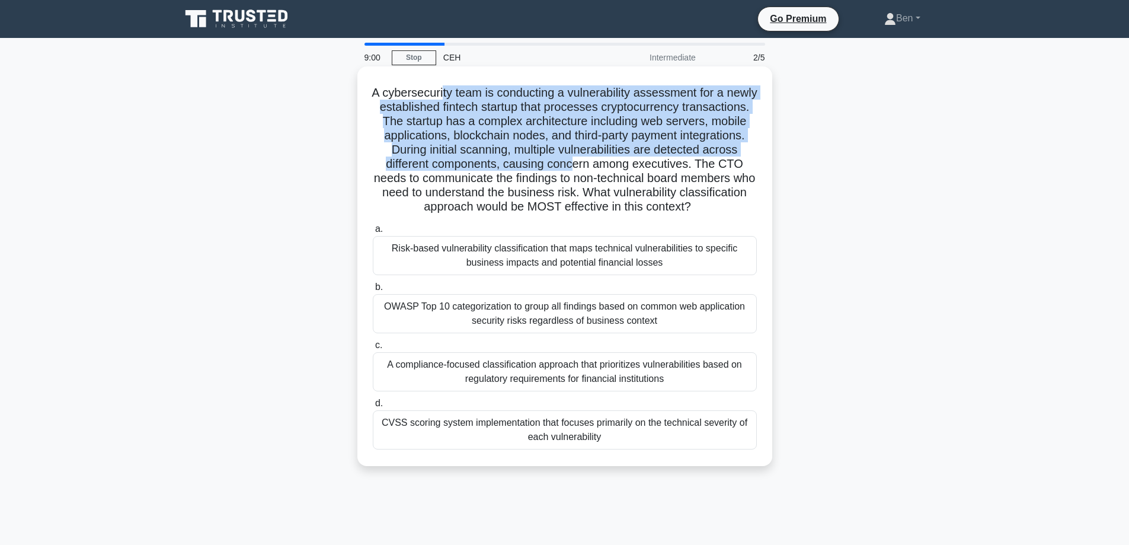
drag, startPoint x: 493, startPoint y: 101, endPoint x: 684, endPoint y: 159, distance: 200.0
click at [684, 159] on h5 "A cybersecurity team is conducting a vulnerability assessment for a newly estab…" at bounding box center [565, 149] width 386 height 129
click at [589, 138] on h5 "A cybersecurity team is conducting a vulnerability assessment for a newly estab…" at bounding box center [565, 149] width 386 height 129
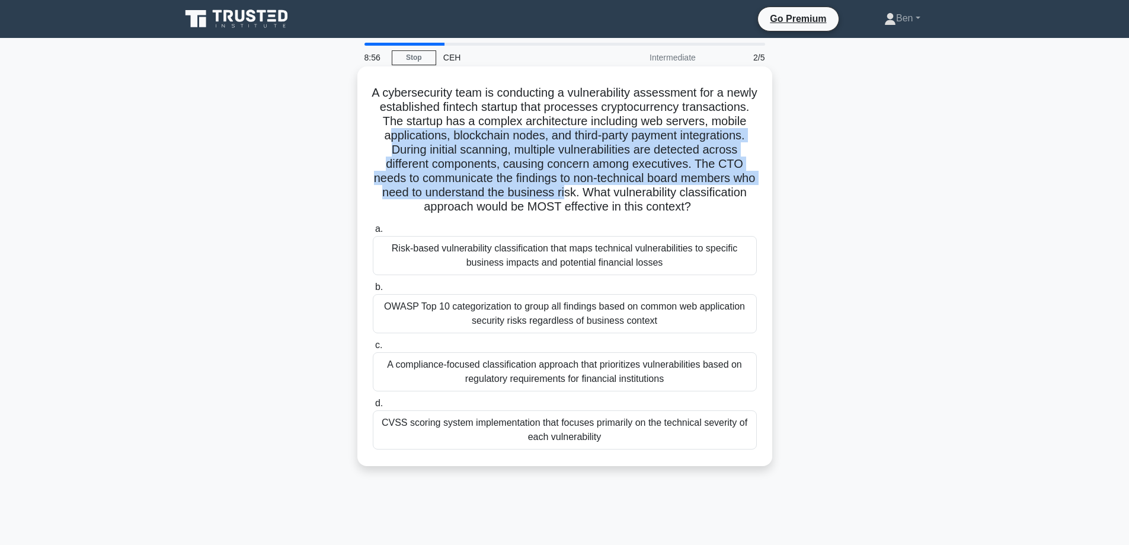
drag, startPoint x: 483, startPoint y: 136, endPoint x: 735, endPoint y: 195, distance: 258.7
click at [735, 195] on h5 "A cybersecurity team is conducting a vulnerability assessment for a newly estab…" at bounding box center [565, 149] width 386 height 129
click at [611, 180] on h5 "A cybersecurity team is conducting a vulnerability assessment for a newly estab…" at bounding box center [565, 149] width 386 height 129
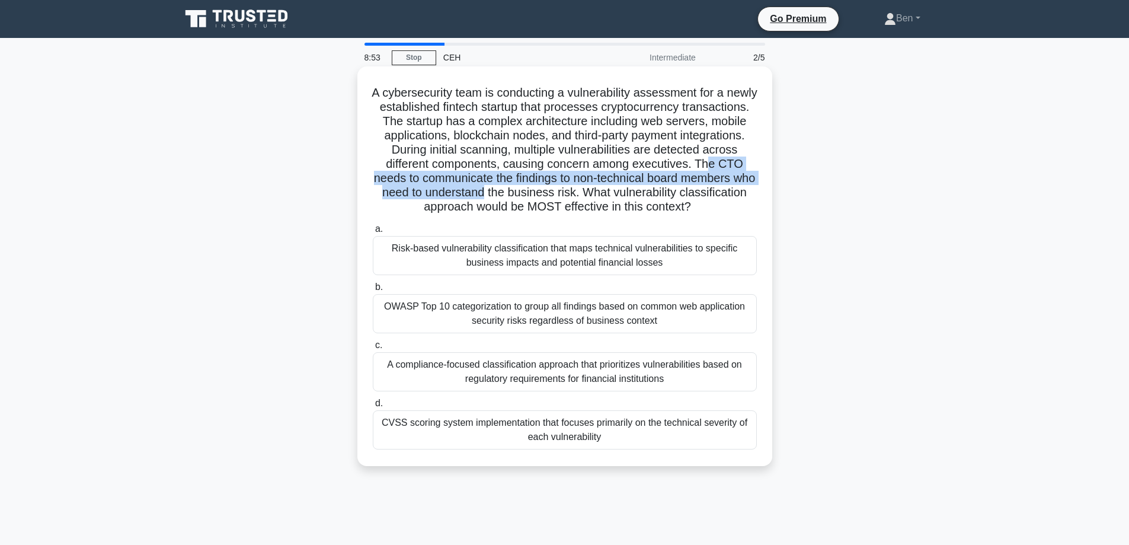
drag, startPoint x: 466, startPoint y: 177, endPoint x: 649, endPoint y: 188, distance: 184.0
click at [649, 188] on h5 "A cybersecurity team is conducting a vulnerability assessment for a newly estab…" at bounding box center [565, 149] width 386 height 129
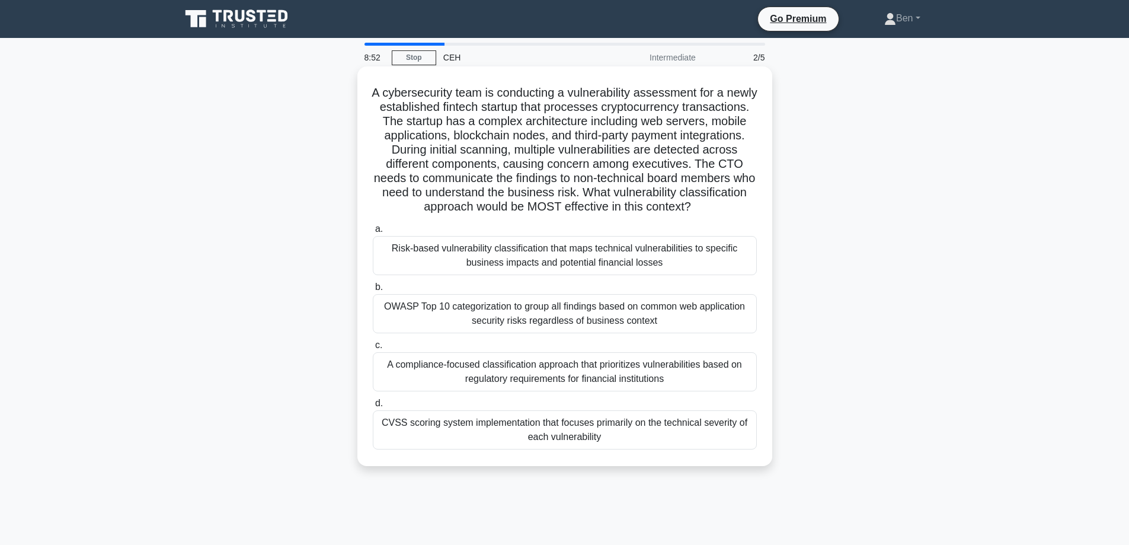
click at [566, 116] on h5 "A cybersecurity team is conducting a vulnerability assessment for a newly estab…" at bounding box center [565, 149] width 386 height 129
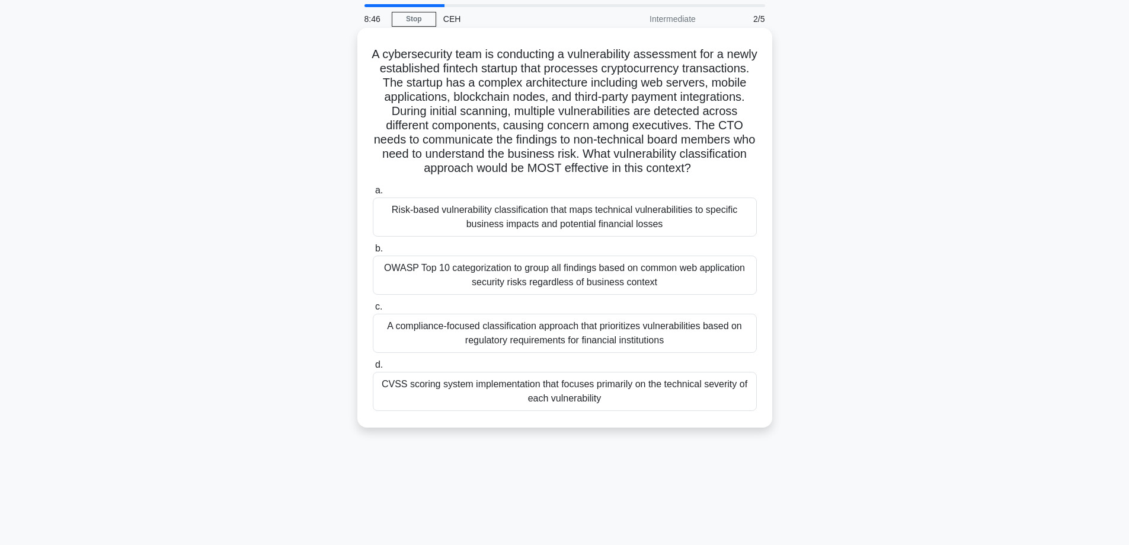
scroll to position [59, 0]
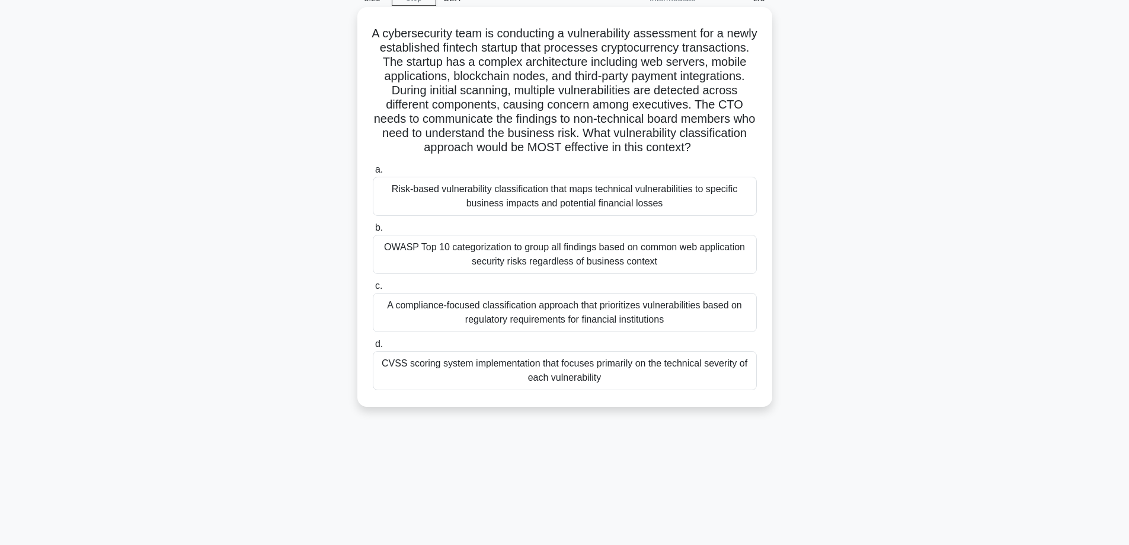
click at [603, 213] on div "Risk-based vulnerability classification that maps technical vulnerabilities to …" at bounding box center [565, 196] width 384 height 39
click at [373, 174] on input "a. Risk-based vulnerability classification that maps technical vulnerabilities …" at bounding box center [373, 170] width 0 height 8
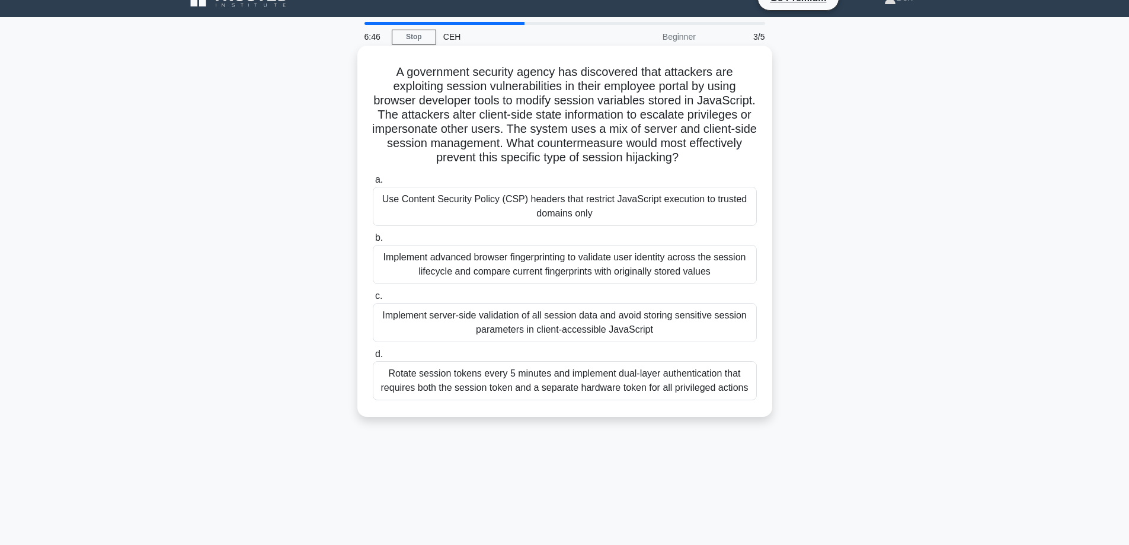
scroll to position [0, 0]
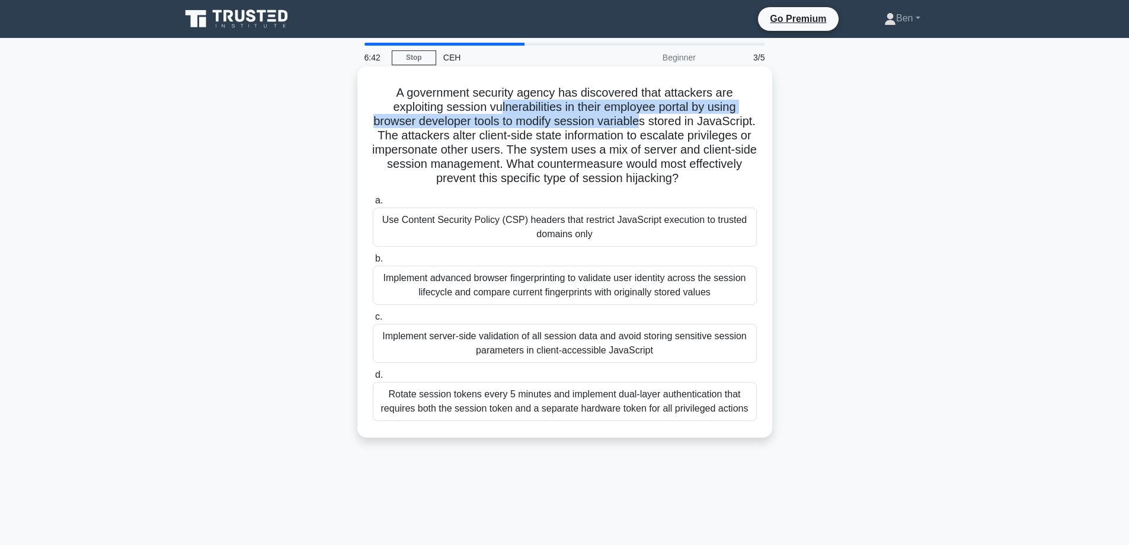
drag, startPoint x: 533, startPoint y: 107, endPoint x: 673, endPoint y: 125, distance: 141.6
click at [673, 125] on h5 "A government security agency has discovered that attackers are exploiting sessi…" at bounding box center [565, 135] width 386 height 101
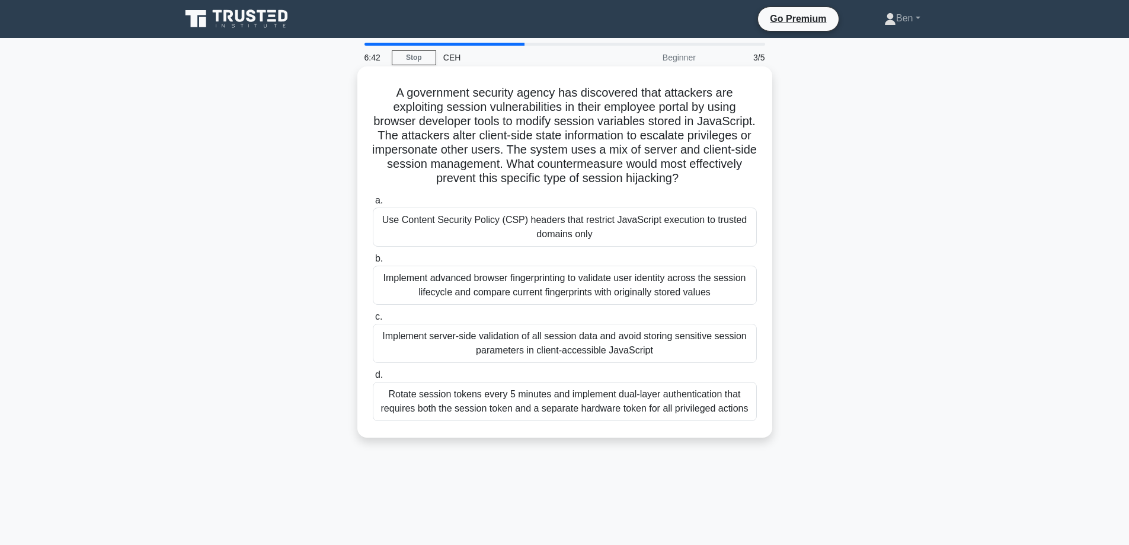
click at [623, 161] on h5 "A government security agency has discovered that attackers are exploiting sessi…" at bounding box center [565, 135] width 386 height 101
click at [607, 406] on div "Rotate session tokens every 5 minutes and implement dual-layer authentication t…" at bounding box center [565, 401] width 384 height 39
click at [373, 379] on input "d. Rotate session tokens every 5 minutes and implement dual-layer authenticatio…" at bounding box center [373, 375] width 0 height 8
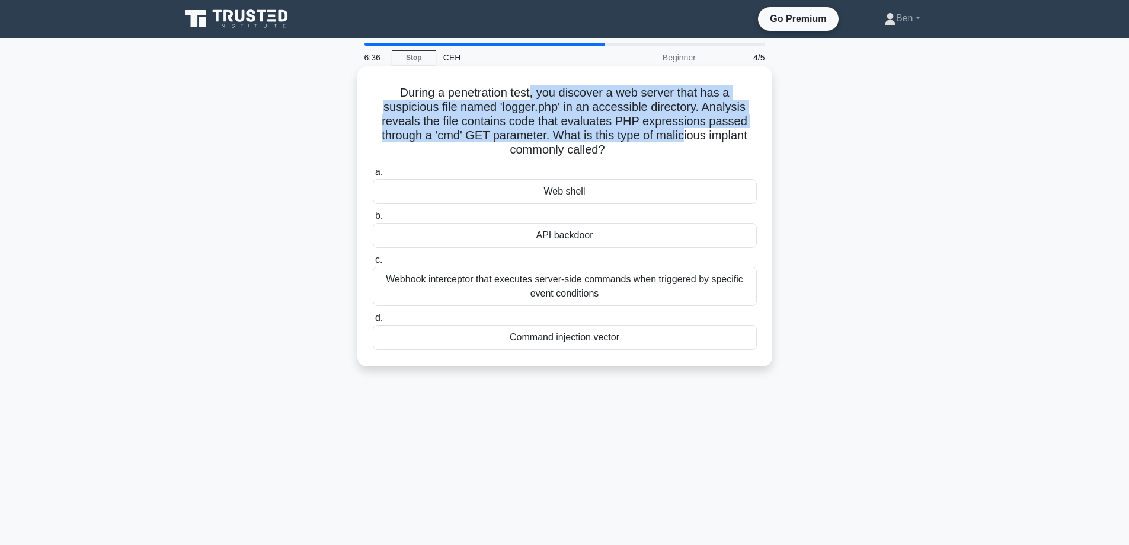
drag, startPoint x: 531, startPoint y: 90, endPoint x: 684, endPoint y: 139, distance: 161.0
click at [684, 139] on h5 "During a penetration test, you discover a web server that has a suspicious file…" at bounding box center [565, 121] width 386 height 72
click at [582, 108] on h5 "During a penetration test, you discover a web server that has a suspicious file…" at bounding box center [565, 121] width 386 height 72
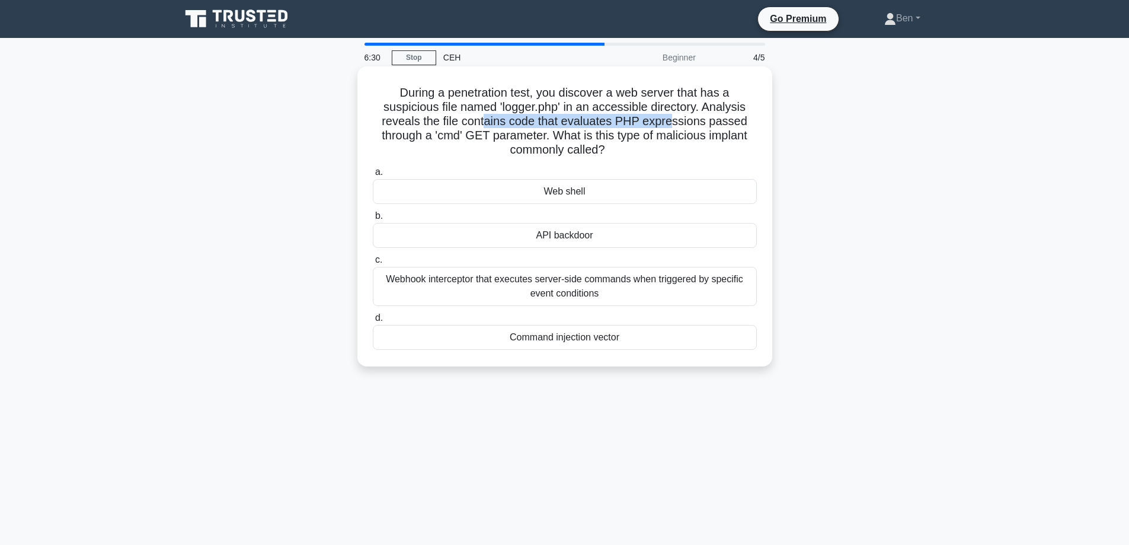
drag, startPoint x: 510, startPoint y: 120, endPoint x: 674, endPoint y: 141, distance: 165.4
click at [674, 140] on h5 "During a penetration test, you discover a web server that has a suspicious file…" at bounding box center [565, 121] width 386 height 72
click at [659, 162] on div "During a penetration test, you discover a web server that has a suspicious file…" at bounding box center [564, 216] width 405 height 290
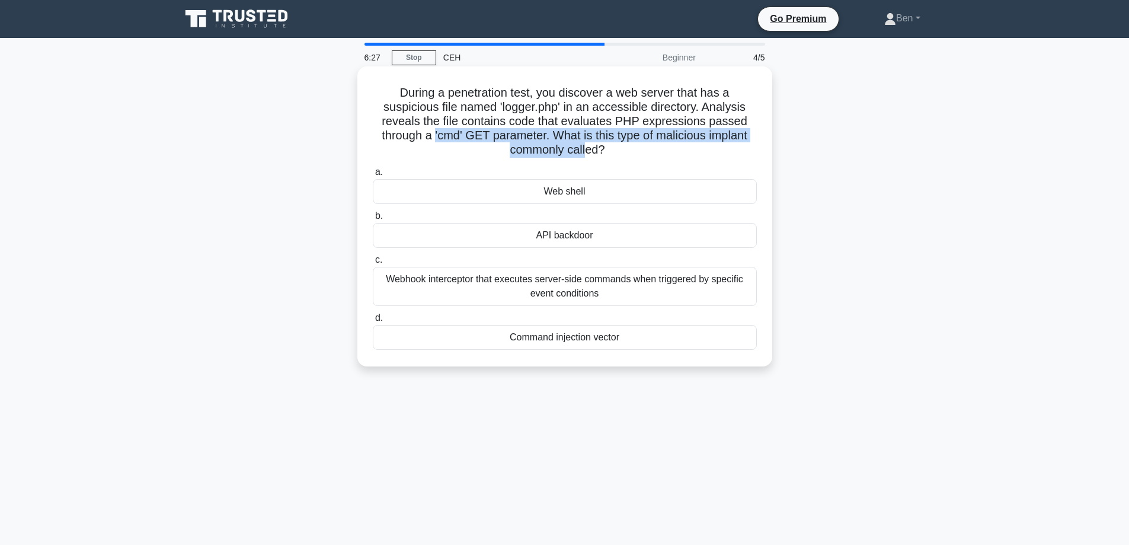
drag, startPoint x: 433, startPoint y: 140, endPoint x: 588, endPoint y: 153, distance: 156.4
click at [588, 153] on h5 "During a penetration test, you discover a web server that has a suspicious file…" at bounding box center [565, 121] width 386 height 72
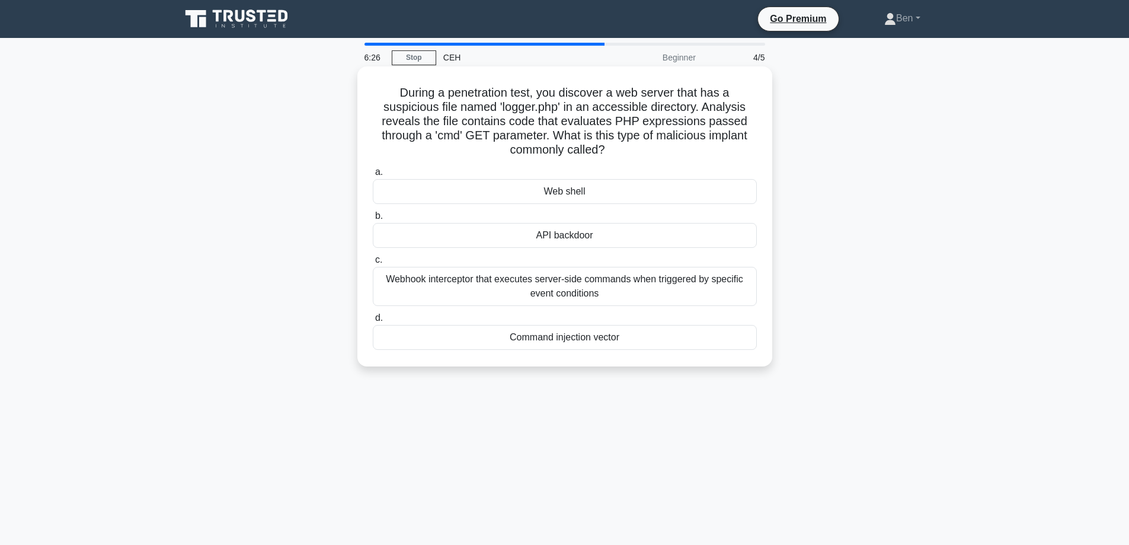
click at [646, 158] on h5 "During a penetration test, you discover a web server that has a suspicious file…" at bounding box center [565, 121] width 386 height 72
drag, startPoint x: 622, startPoint y: 93, endPoint x: 725, endPoint y: 98, distance: 103.2
click at [725, 98] on h5 "During a penetration test, you discover a web server that has a suspicious file…" at bounding box center [565, 121] width 386 height 72
click at [585, 191] on div "Web shell" at bounding box center [565, 191] width 384 height 25
click at [373, 176] on input "a. Web shell" at bounding box center [373, 172] width 0 height 8
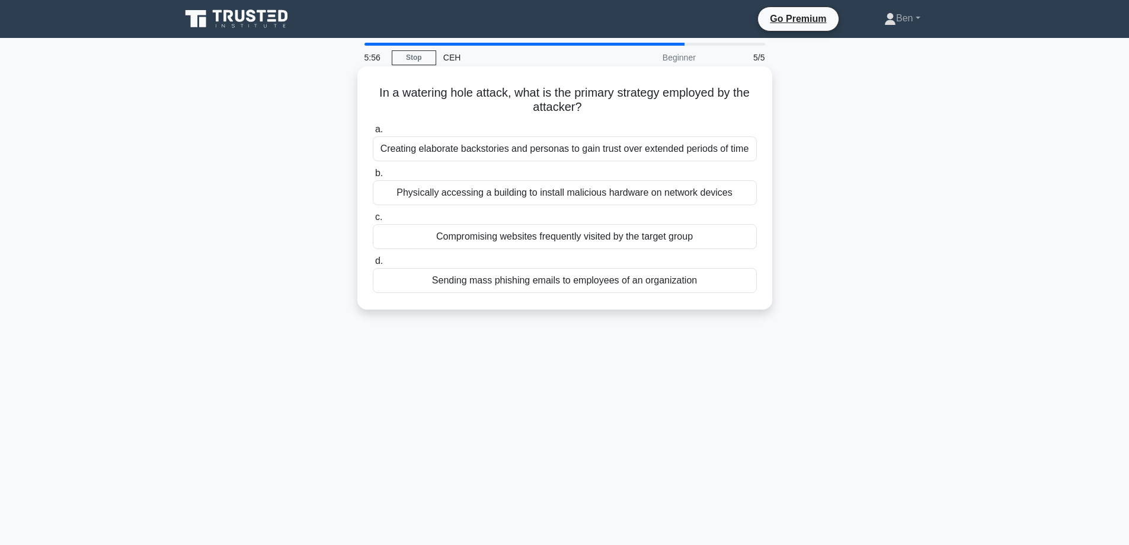
drag, startPoint x: 614, startPoint y: 95, endPoint x: 709, endPoint y: 105, distance: 94.7
click at [709, 105] on h5 "In a watering hole attack, what is the primary strategy employed by the attacke…" at bounding box center [565, 100] width 386 height 30
click at [602, 121] on div "a. Creating elaborate backstories and personas to gain trust over extended peri…" at bounding box center [565, 207] width 398 height 175
click at [572, 245] on div "Compromising websites frequently visited by the target group" at bounding box center [565, 236] width 384 height 25
click at [373, 221] on input "c. Compromising websites frequently visited by the target group" at bounding box center [373, 217] width 0 height 8
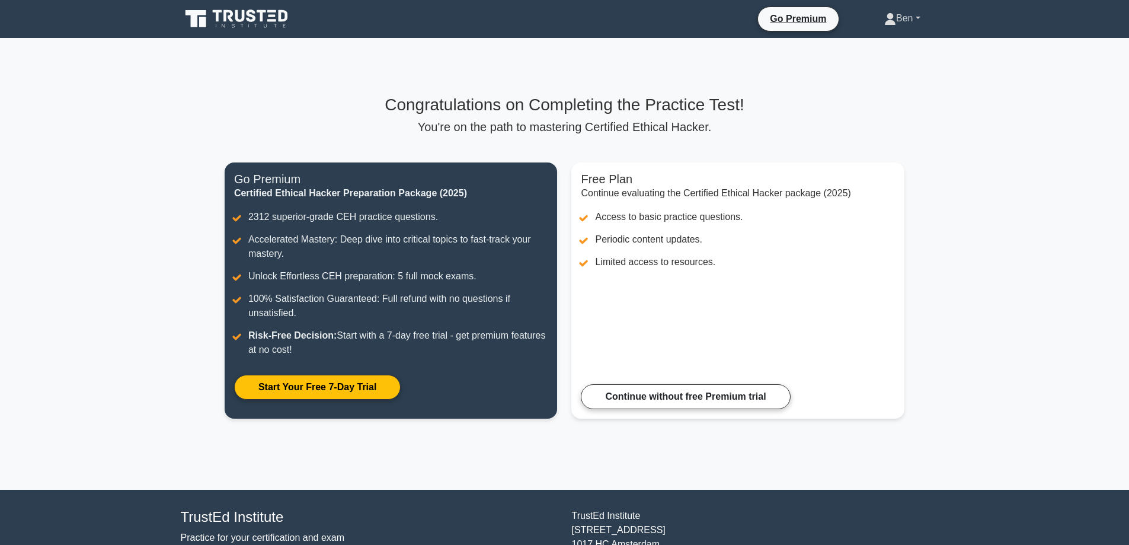
click at [914, 18] on link "Ben" at bounding box center [902, 19] width 93 height 24
click at [889, 41] on link "Profile" at bounding box center [903, 46] width 94 height 19
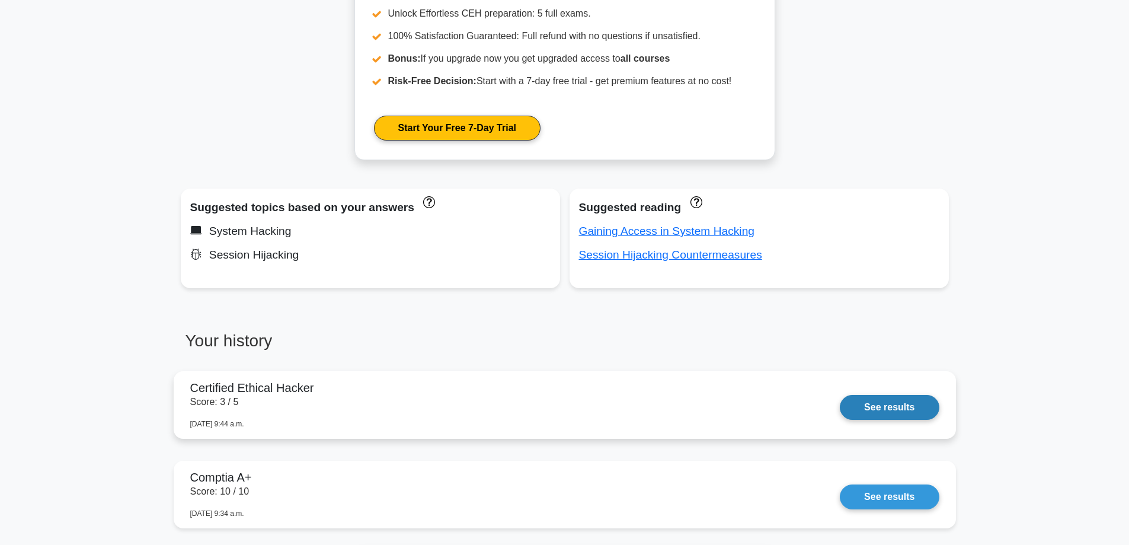
scroll to position [830, 0]
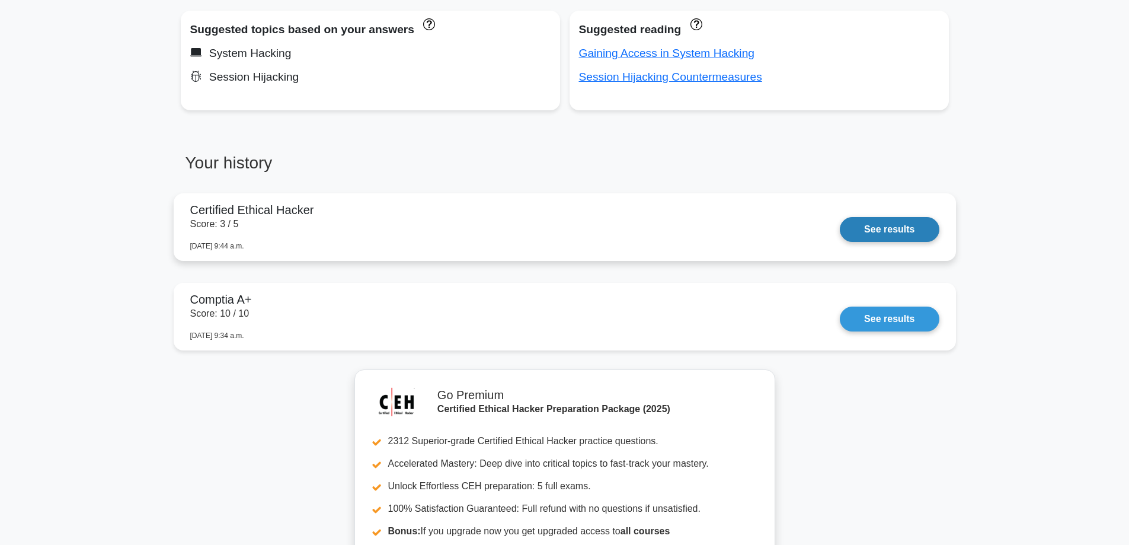
click at [891, 231] on link "See results" at bounding box center [889, 229] width 99 height 25
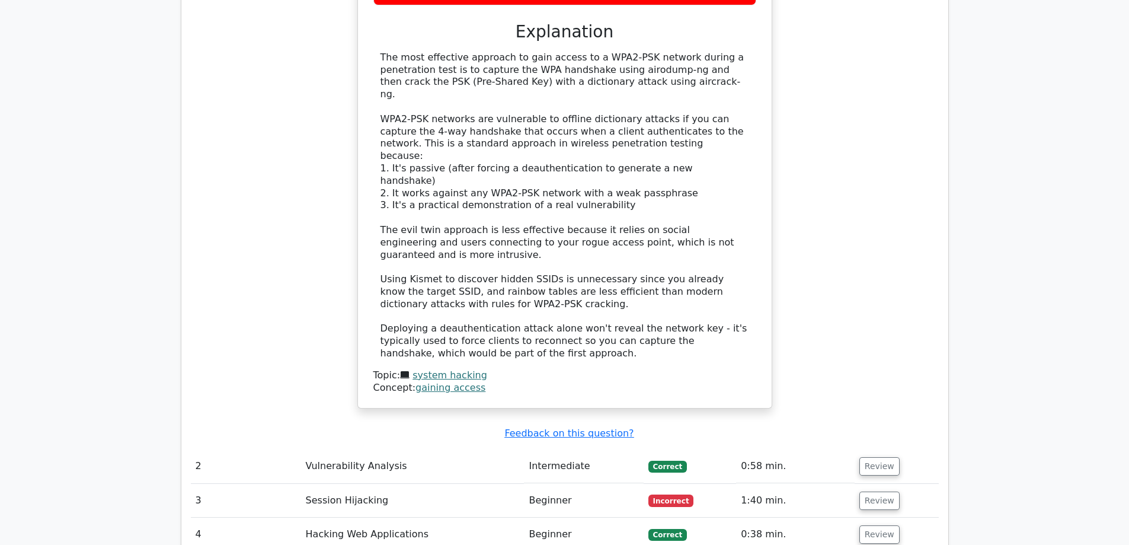
scroll to position [1422, 0]
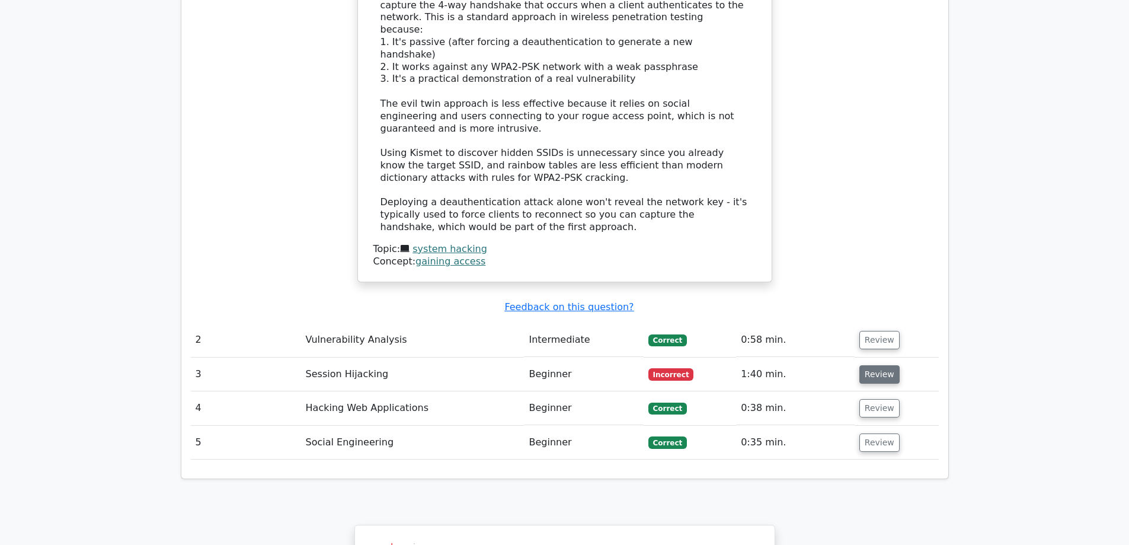
click at [875, 365] on button "Review" at bounding box center [879, 374] width 40 height 18
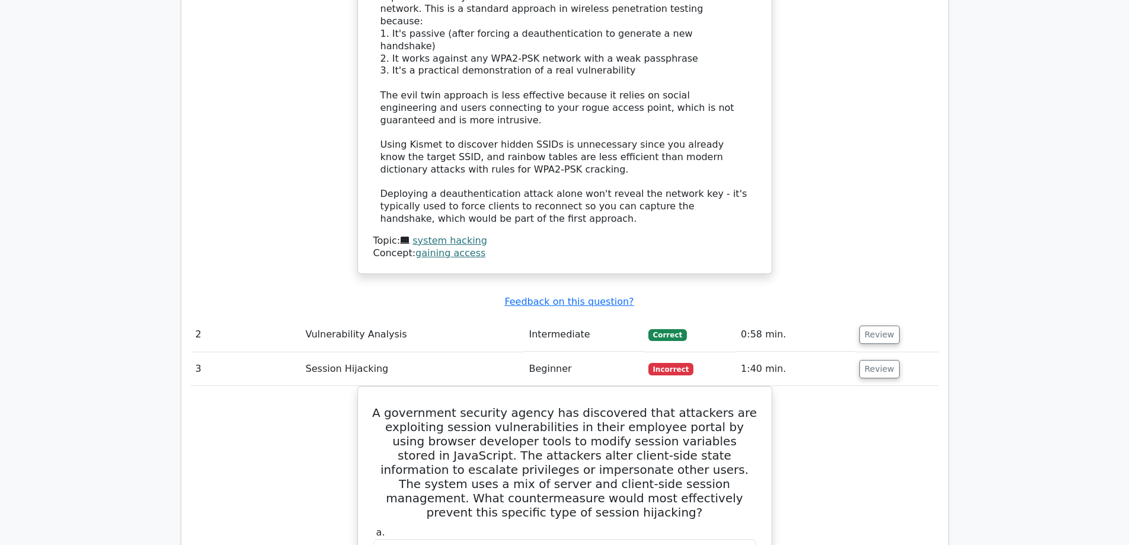
scroll to position [1244, 0]
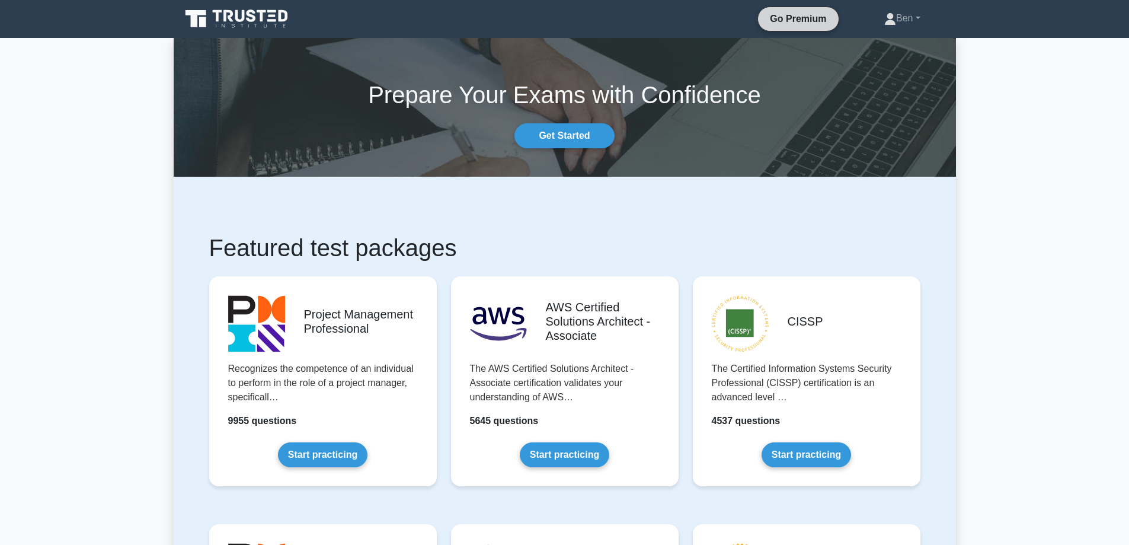
click at [819, 17] on link "Go Premium" at bounding box center [798, 18] width 71 height 15
